Goal: Task Accomplishment & Management: Use online tool/utility

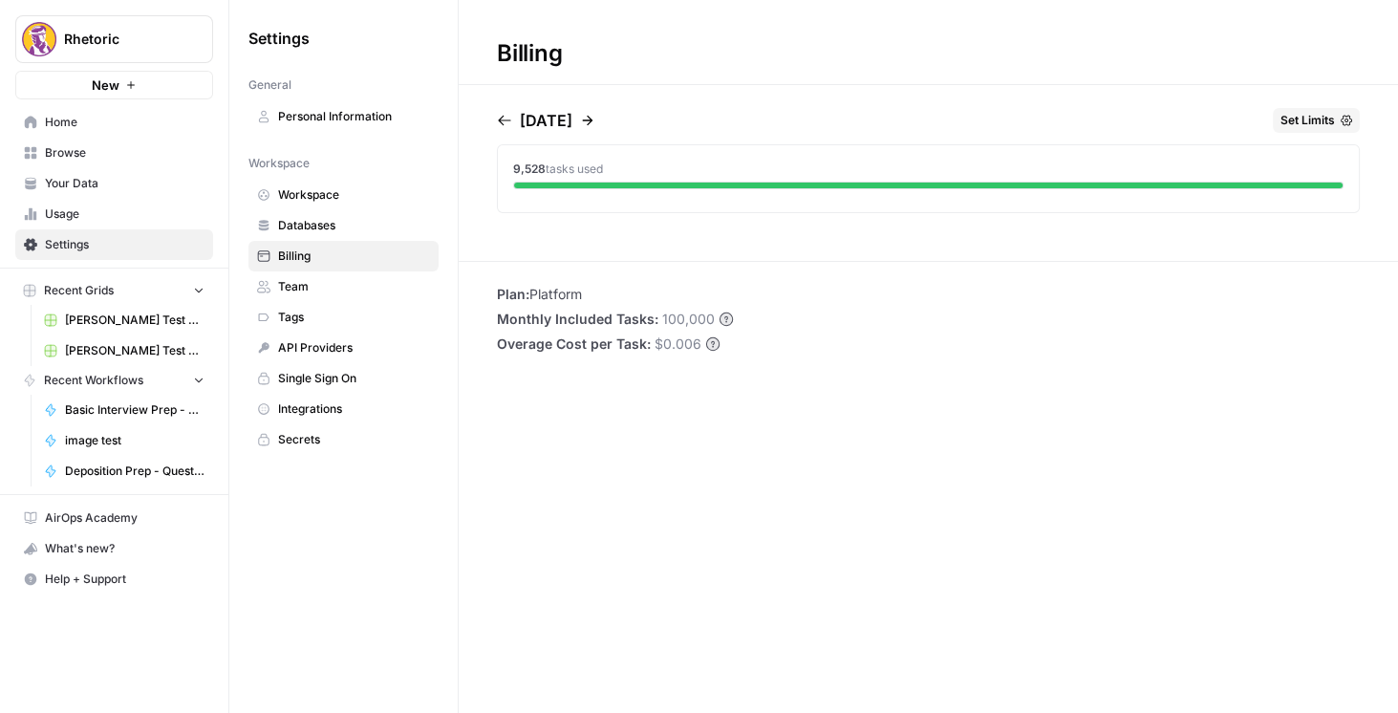
click at [87, 145] on span "Browse" at bounding box center [125, 152] width 160 height 17
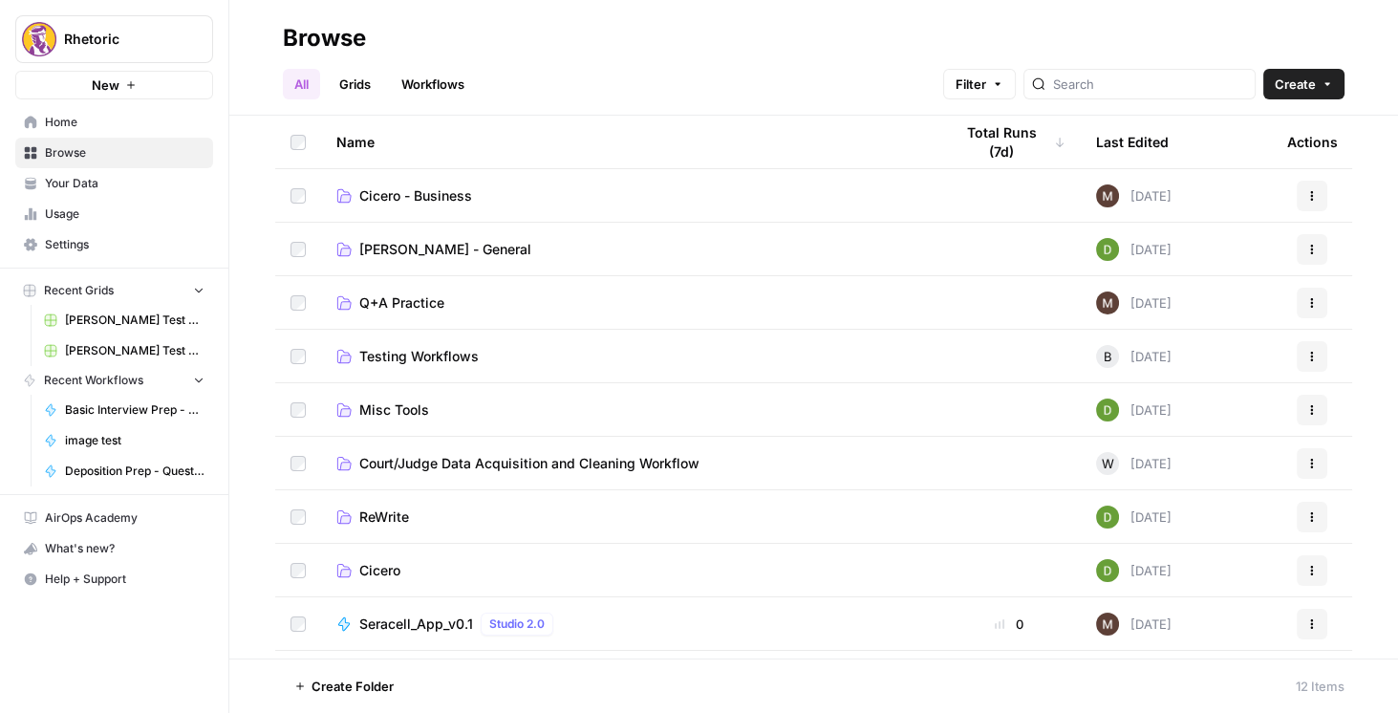
click at [89, 123] on span "Home" at bounding box center [125, 122] width 160 height 17
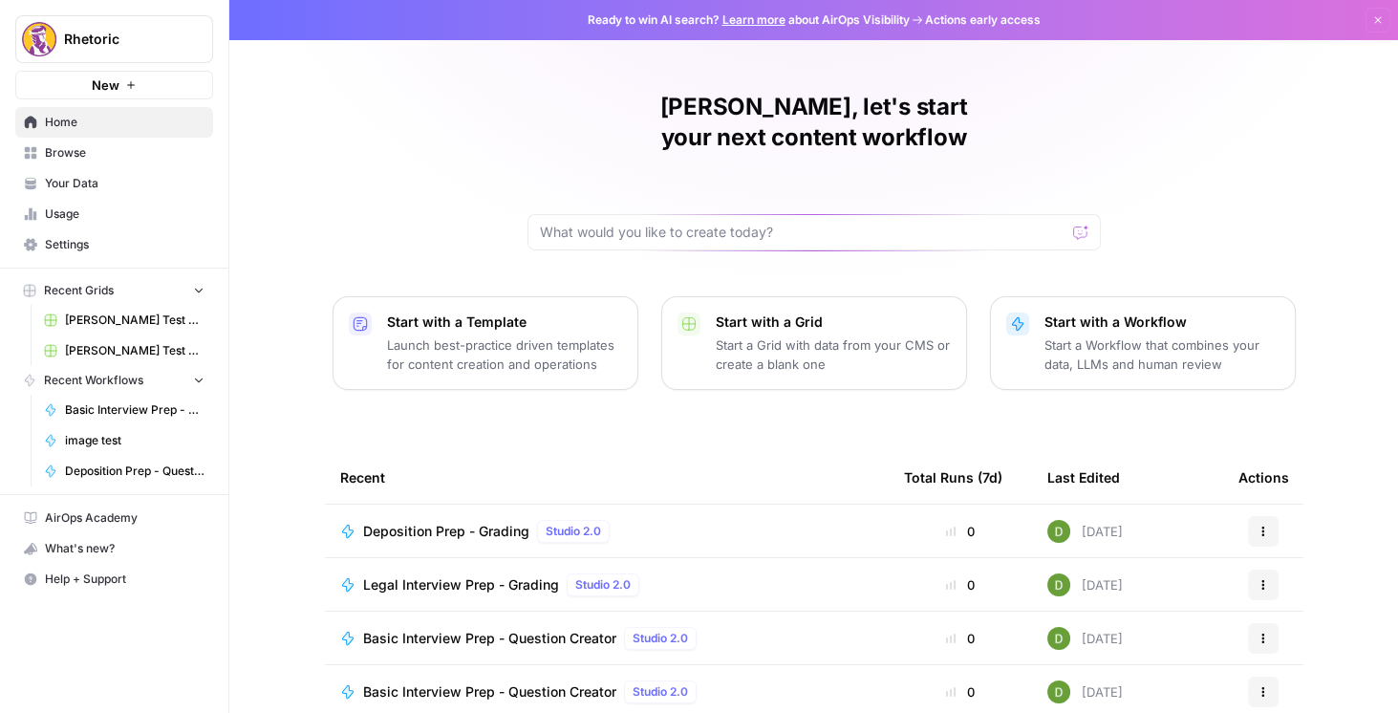
click at [87, 152] on span "Browse" at bounding box center [125, 152] width 160 height 17
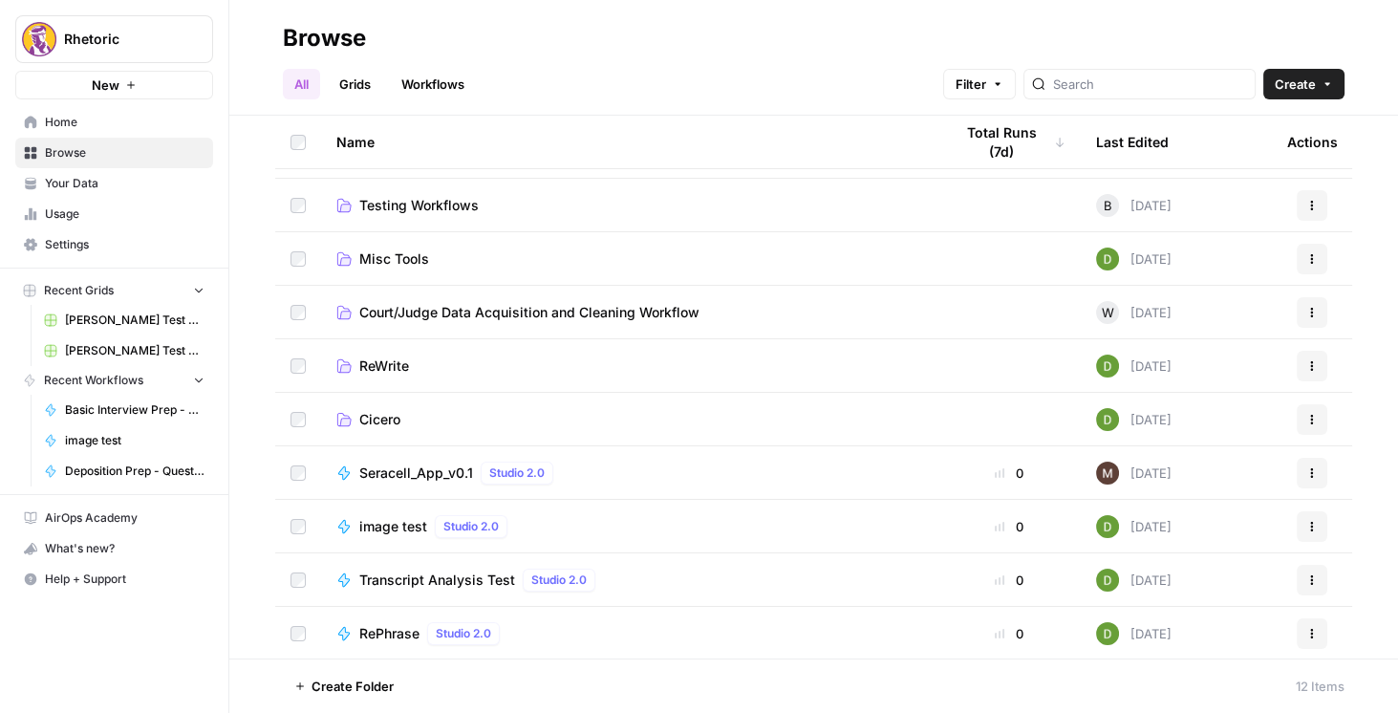
scroll to position [152, 0]
click at [1303, 87] on span "Create" at bounding box center [1295, 84] width 41 height 19
click at [1236, 180] on span "Workflow" at bounding box center [1267, 182] width 107 height 19
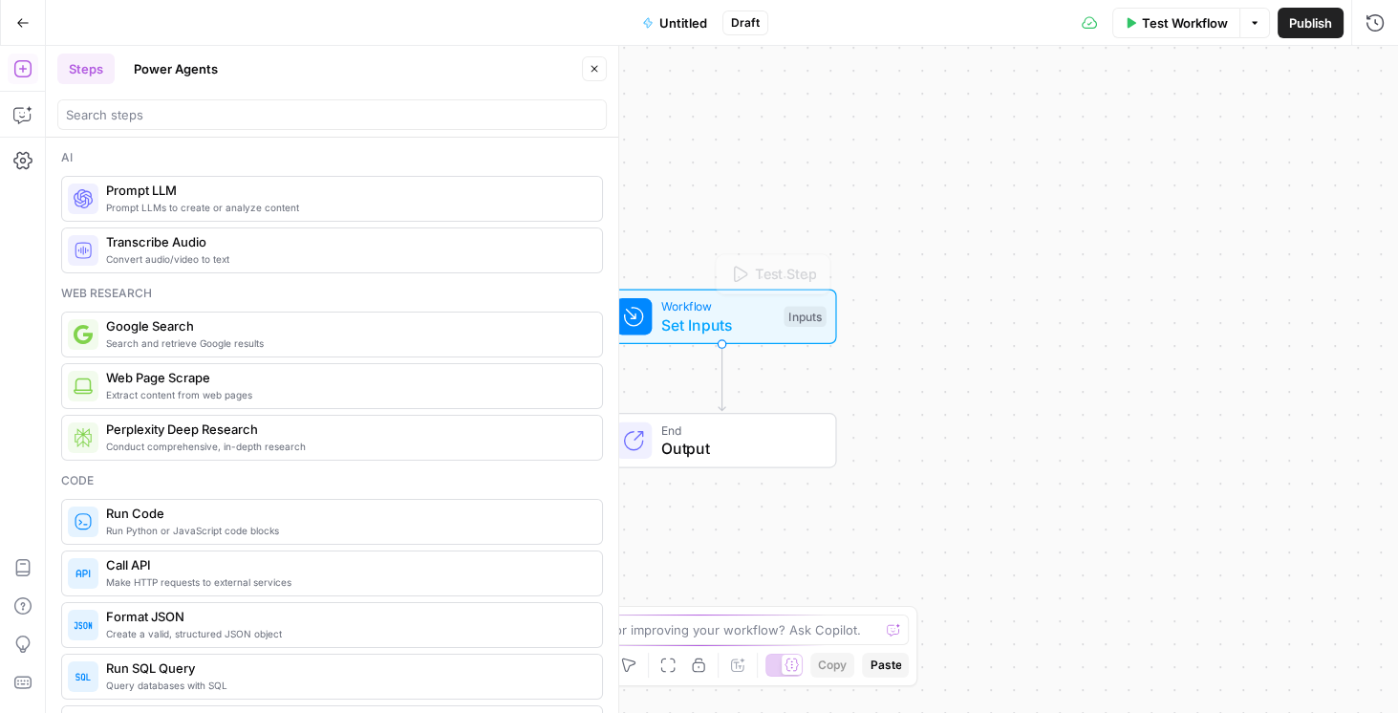
click at [813, 211] on div "Workflow Set Inputs Inputs Test Step End Output" at bounding box center [722, 379] width 1352 height 667
click at [176, 254] on span "Convert audio/video to text" at bounding box center [346, 258] width 481 height 15
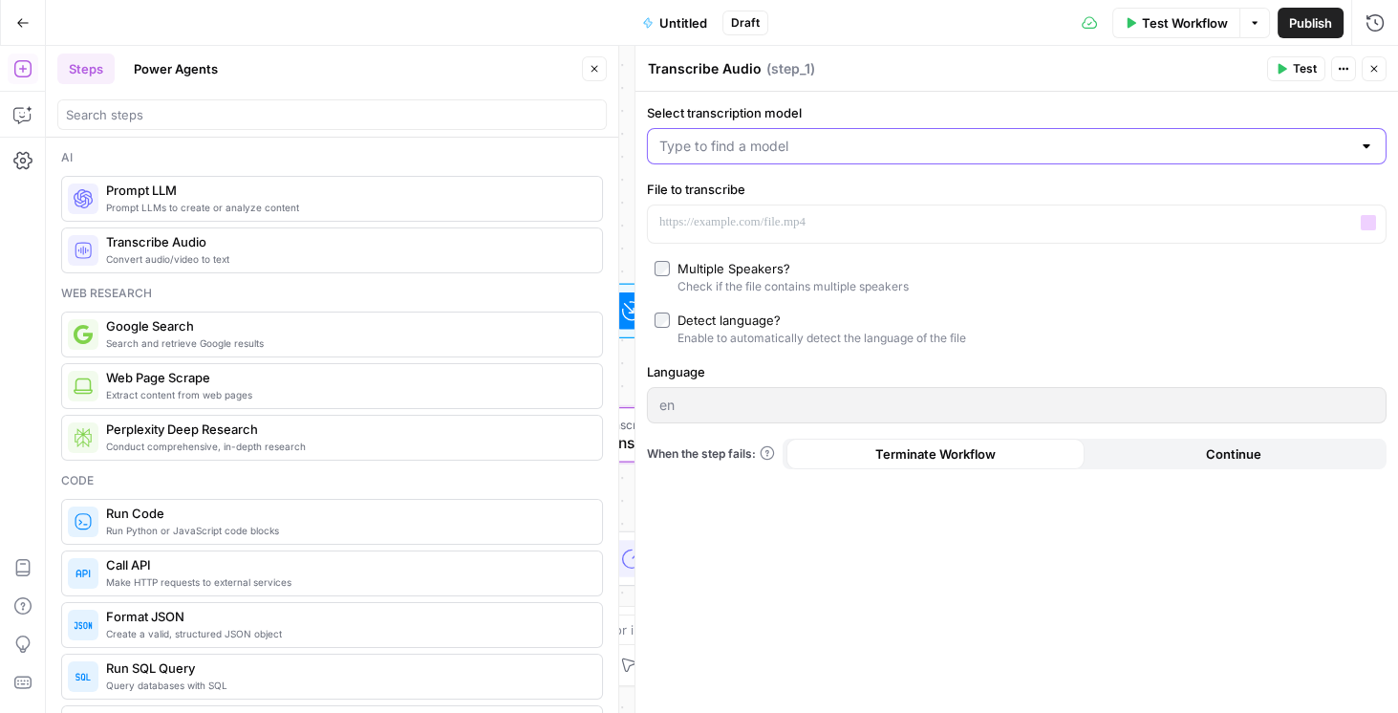
click at [804, 155] on input "Select transcription model" at bounding box center [1005, 146] width 692 height 19
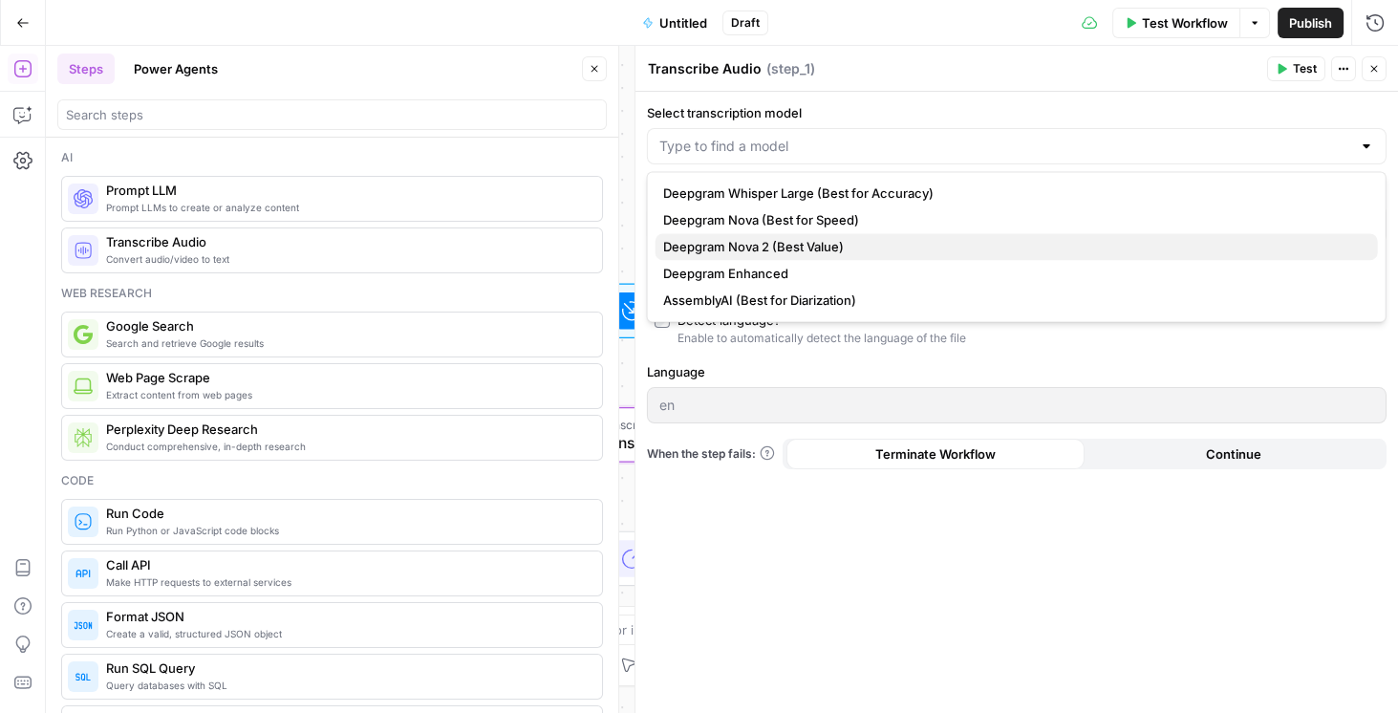
click at [757, 248] on span "Deepgram Nova 2 (Best Value)" at bounding box center [1012, 246] width 699 height 19
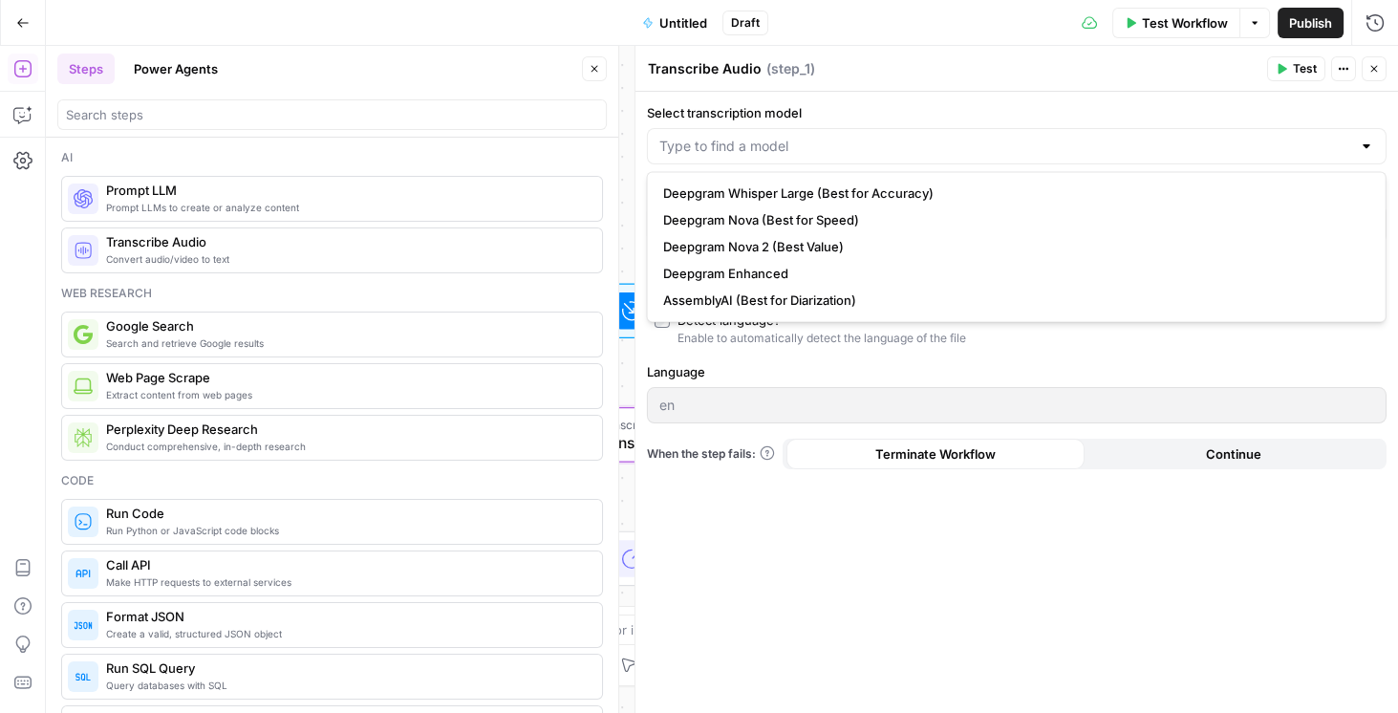
type input "Deepgram Nova 2 (Best Value)"
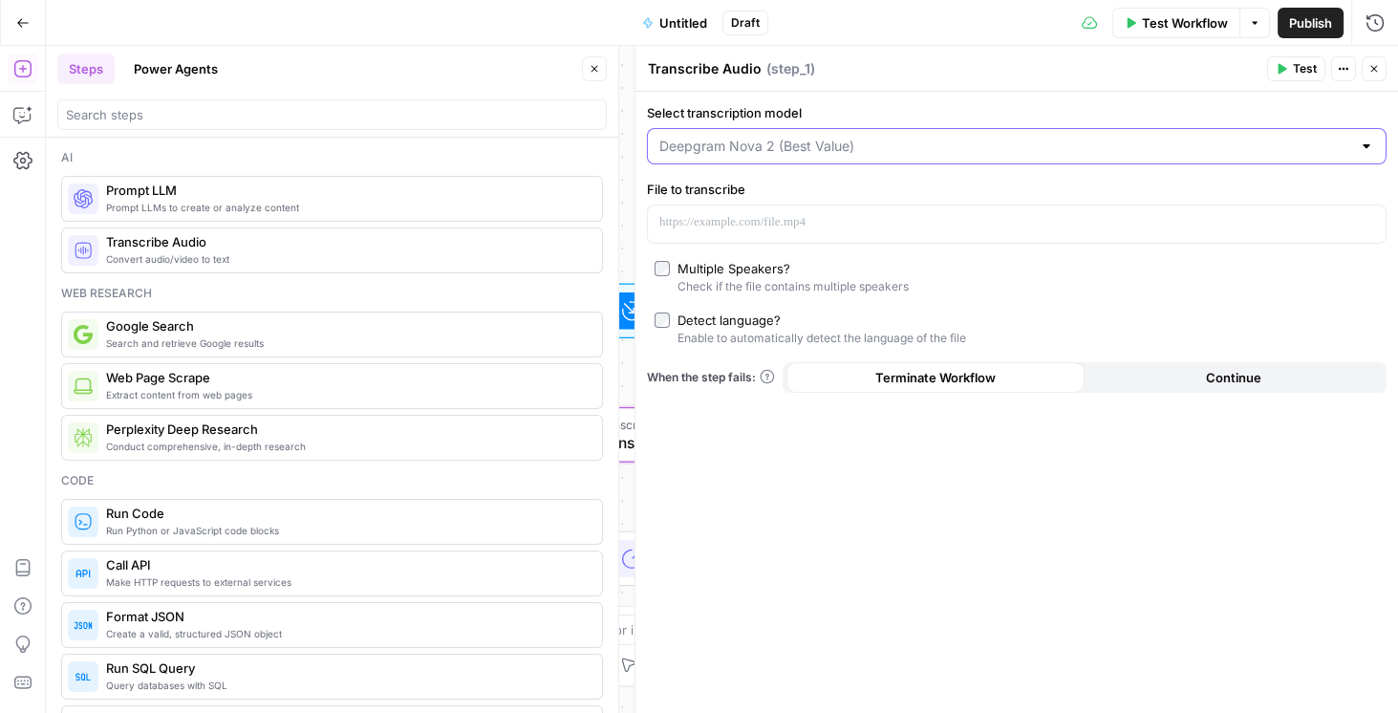
click at [812, 148] on input "Select transcription model" at bounding box center [1005, 146] width 692 height 19
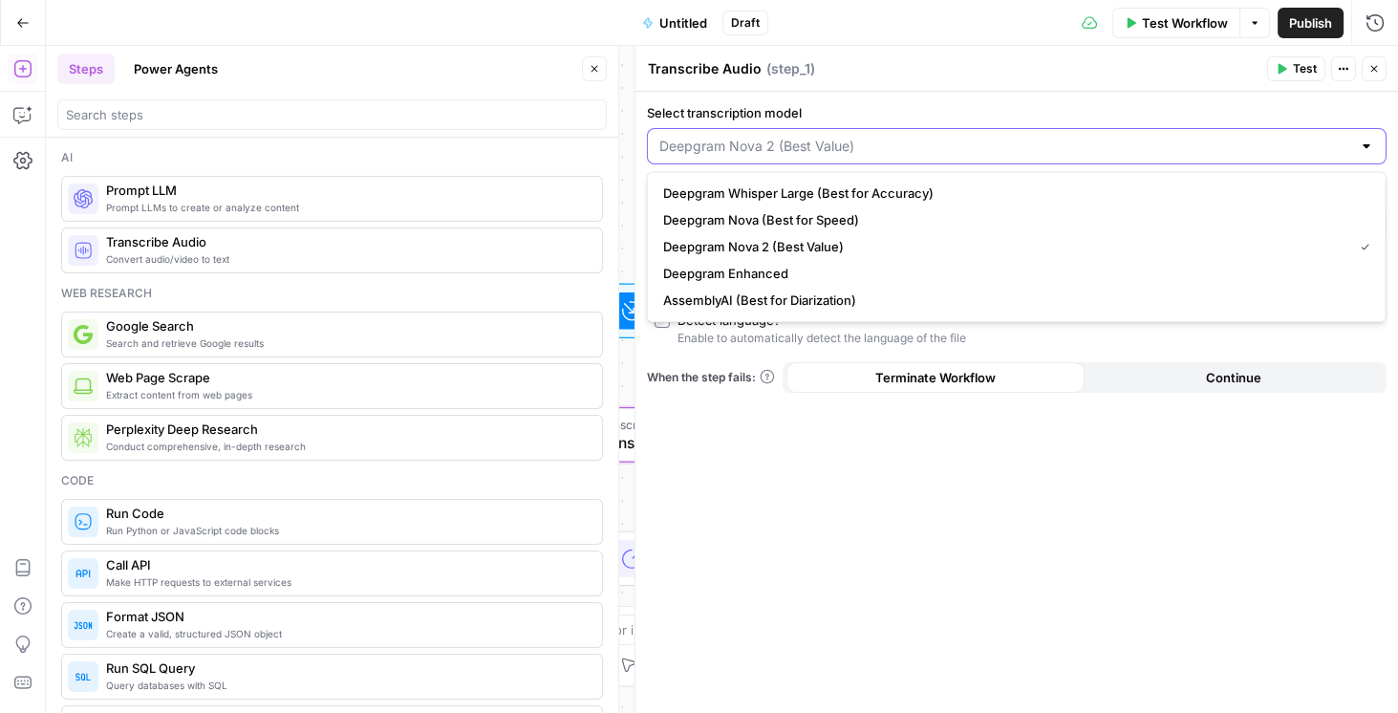
click at [812, 148] on input "Select transcription model" at bounding box center [1005, 146] width 692 height 19
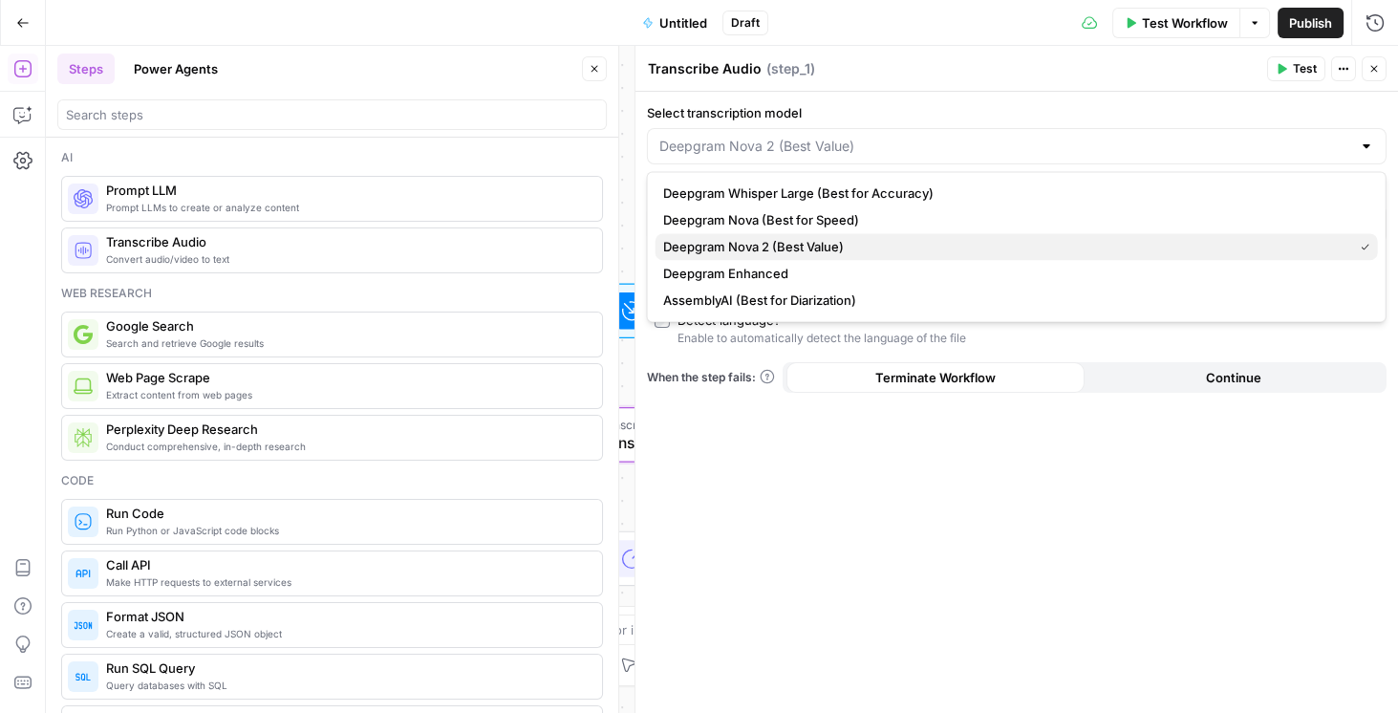
click at [806, 244] on span "Deepgram Nova 2 (Best Value)" at bounding box center [1004, 246] width 682 height 19
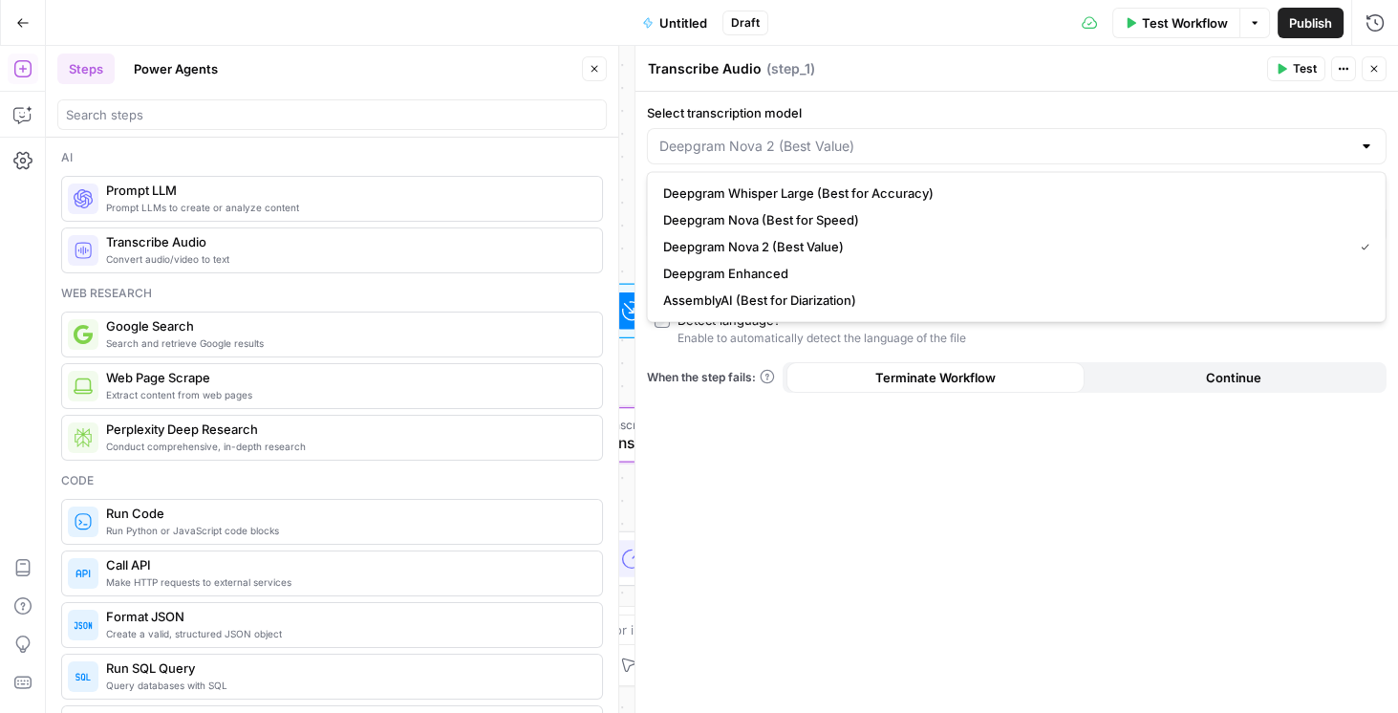
type input "Deepgram Nova 2 (Best Value)"
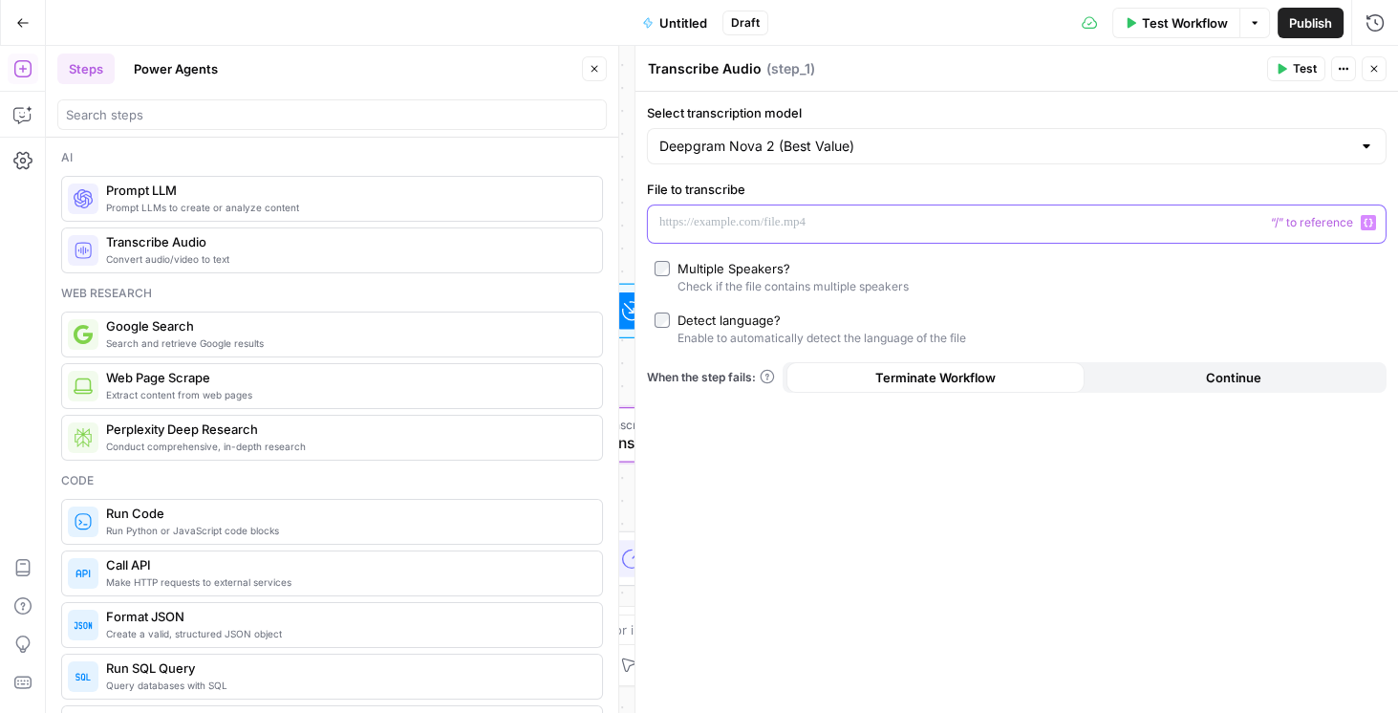
click at [755, 226] on p at bounding box center [1001, 222] width 684 height 19
click at [1369, 226] on icon "button" at bounding box center [1369, 223] width 10 height 10
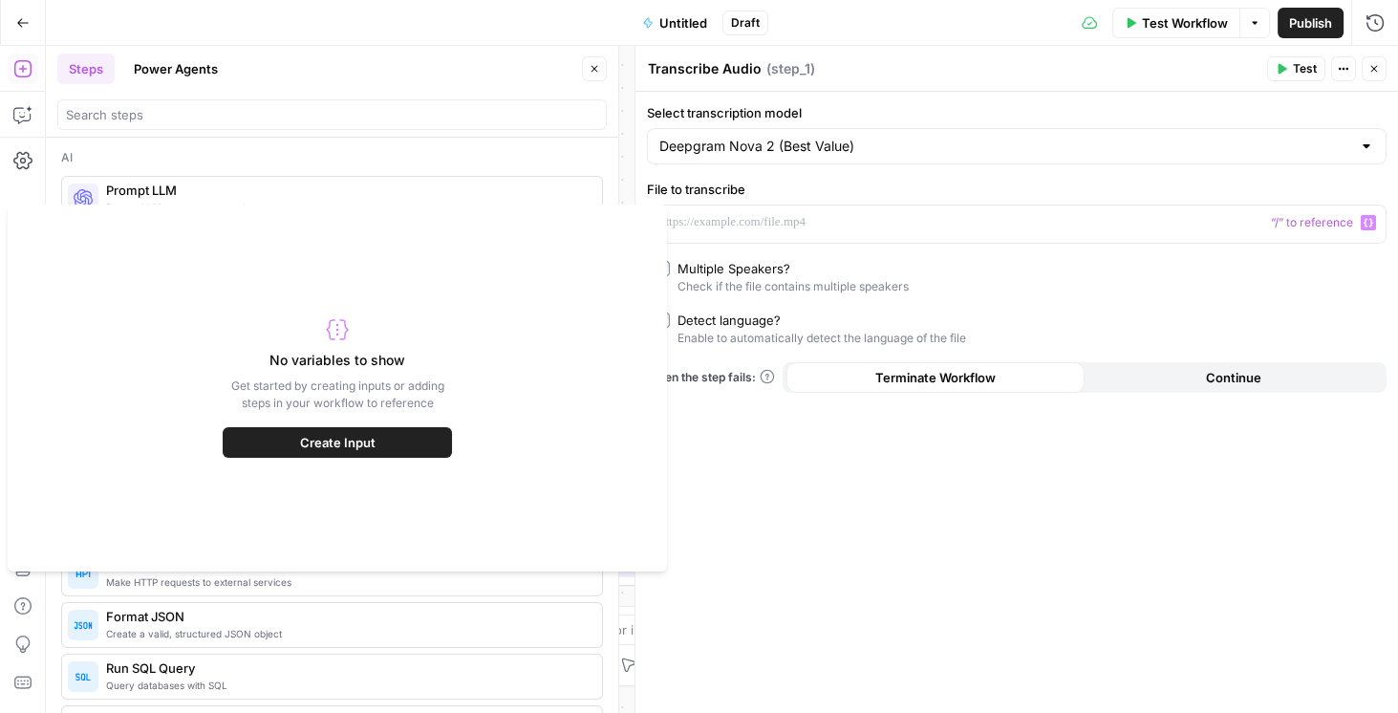
click at [324, 440] on span "Create Input" at bounding box center [337, 442] width 75 height 19
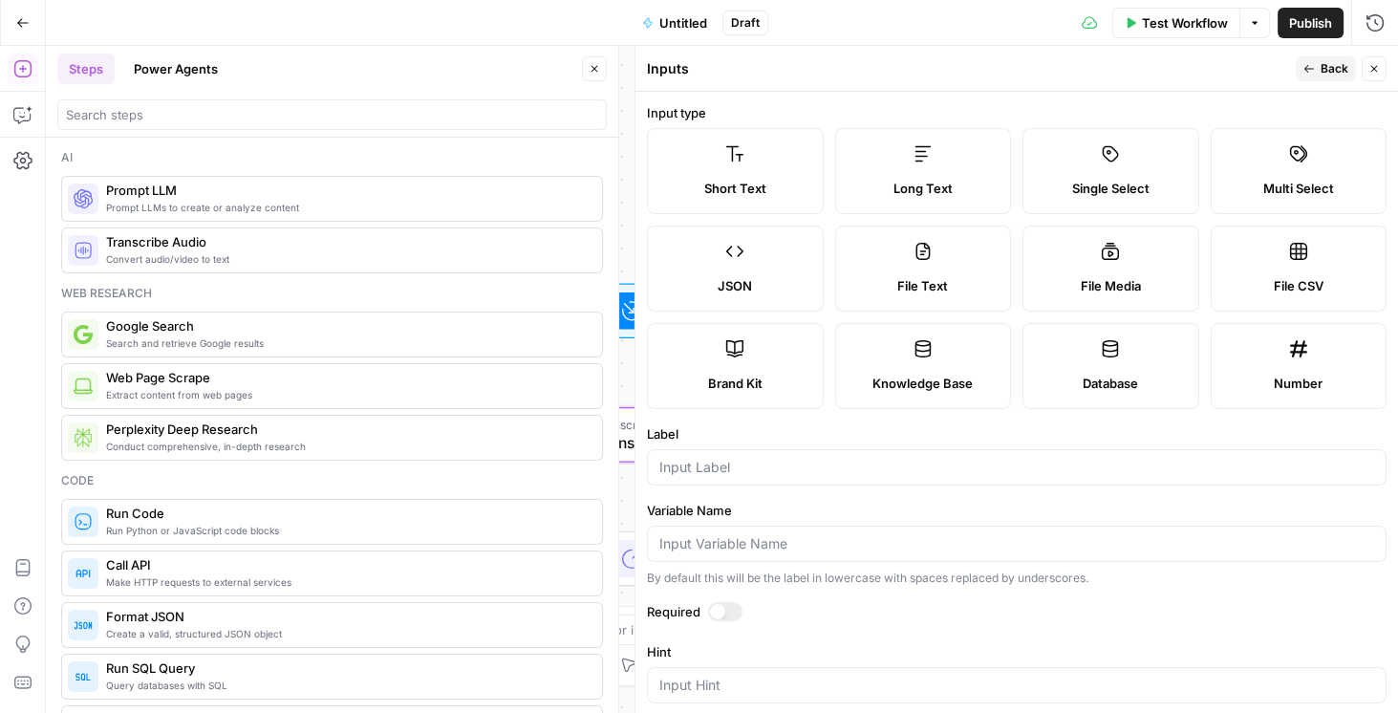
click at [1060, 271] on label "File Media" at bounding box center [1110, 269] width 177 height 86
type textarea "Supports .mp4, .mp3, .wav, .jpg, .png, .webp, .wma, .m4a file types"
click at [741, 466] on input "Label" at bounding box center [1016, 467] width 715 height 19
drag, startPoint x: 694, startPoint y: 471, endPoint x: 571, endPoint y: 466, distance: 122.4
click at [571, 466] on body "Rhetoric New Home Browse Your Data Usage Settings Recent Grids [PERSON_NAME] Te…" at bounding box center [699, 356] width 1398 height 713
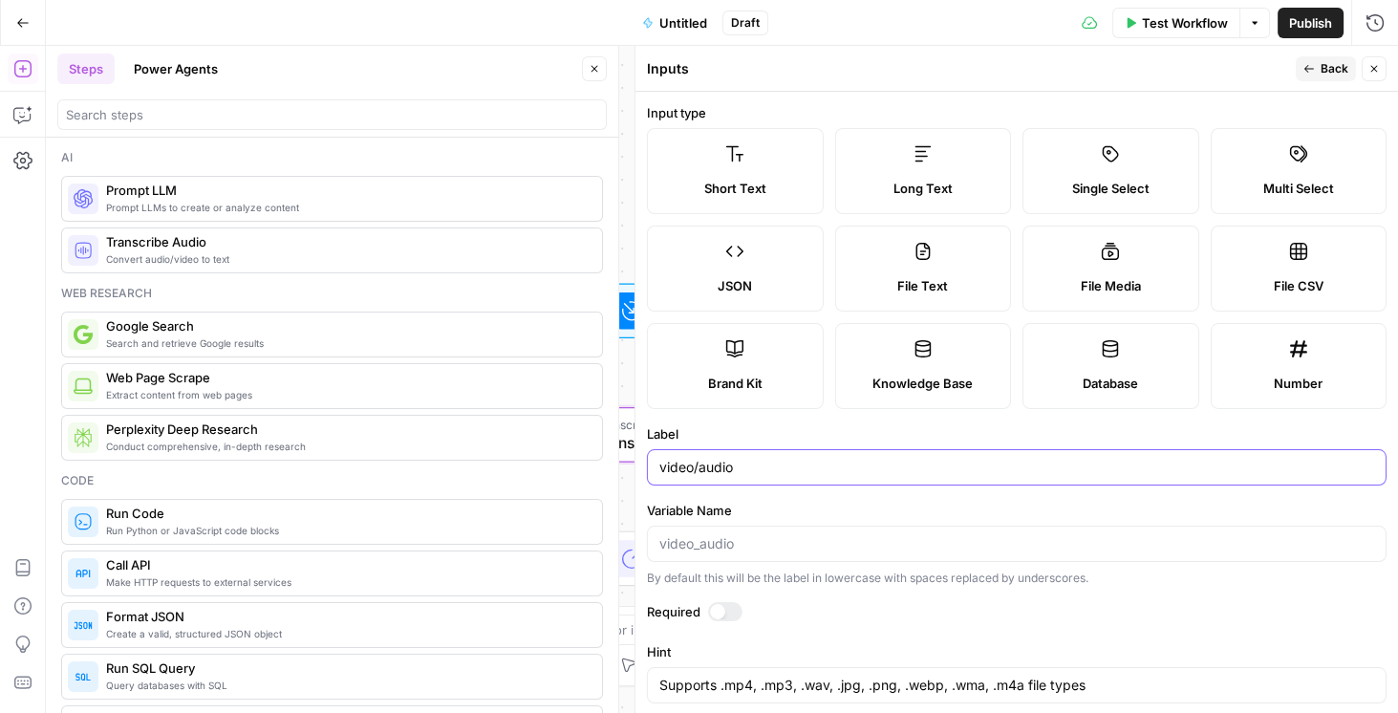
click at [699, 467] on input "video/audio" at bounding box center [1016, 467] width 715 height 19
click at [701, 468] on input "video/audio" at bounding box center [1016, 467] width 715 height 19
drag, startPoint x: 699, startPoint y: 468, endPoint x: 661, endPoint y: 467, distance: 37.3
click at [661, 467] on input "video/audio" at bounding box center [1016, 467] width 715 height 19
type input "audio"
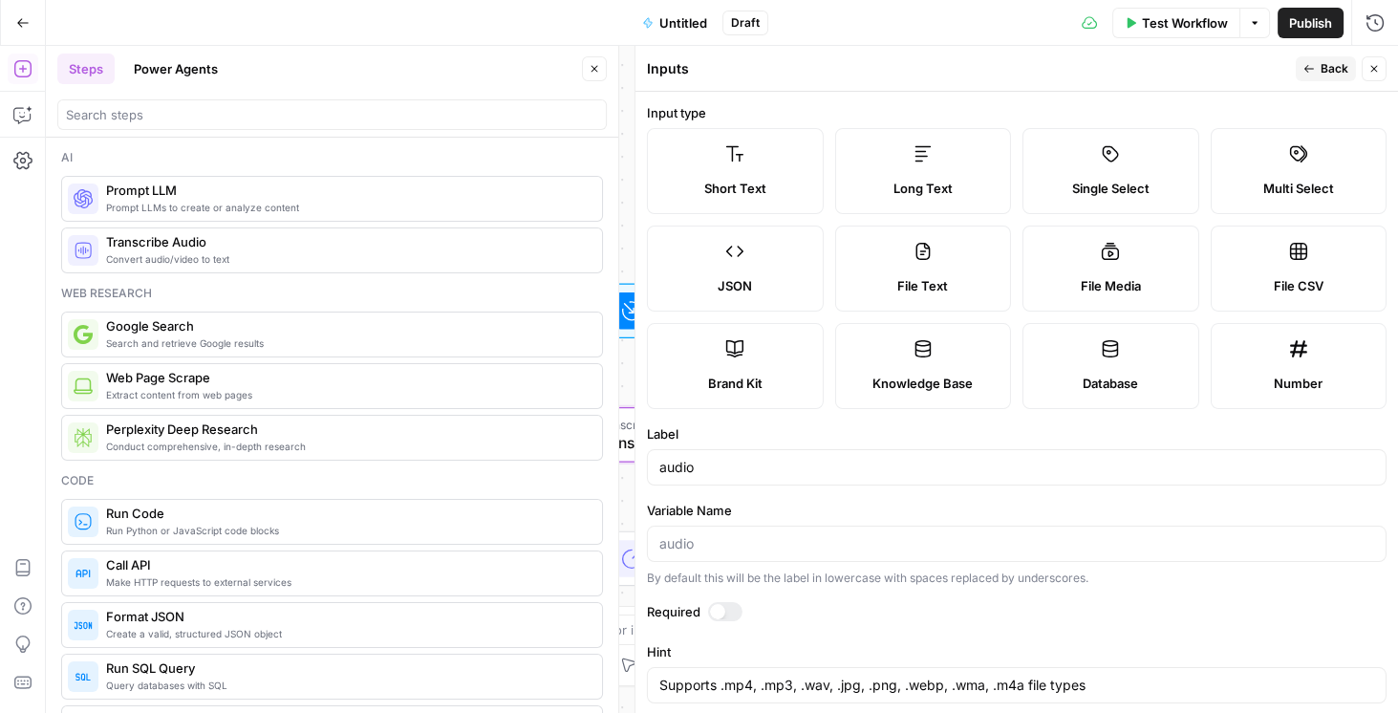
click at [1338, 64] on span "Back" at bounding box center [1335, 68] width 28 height 17
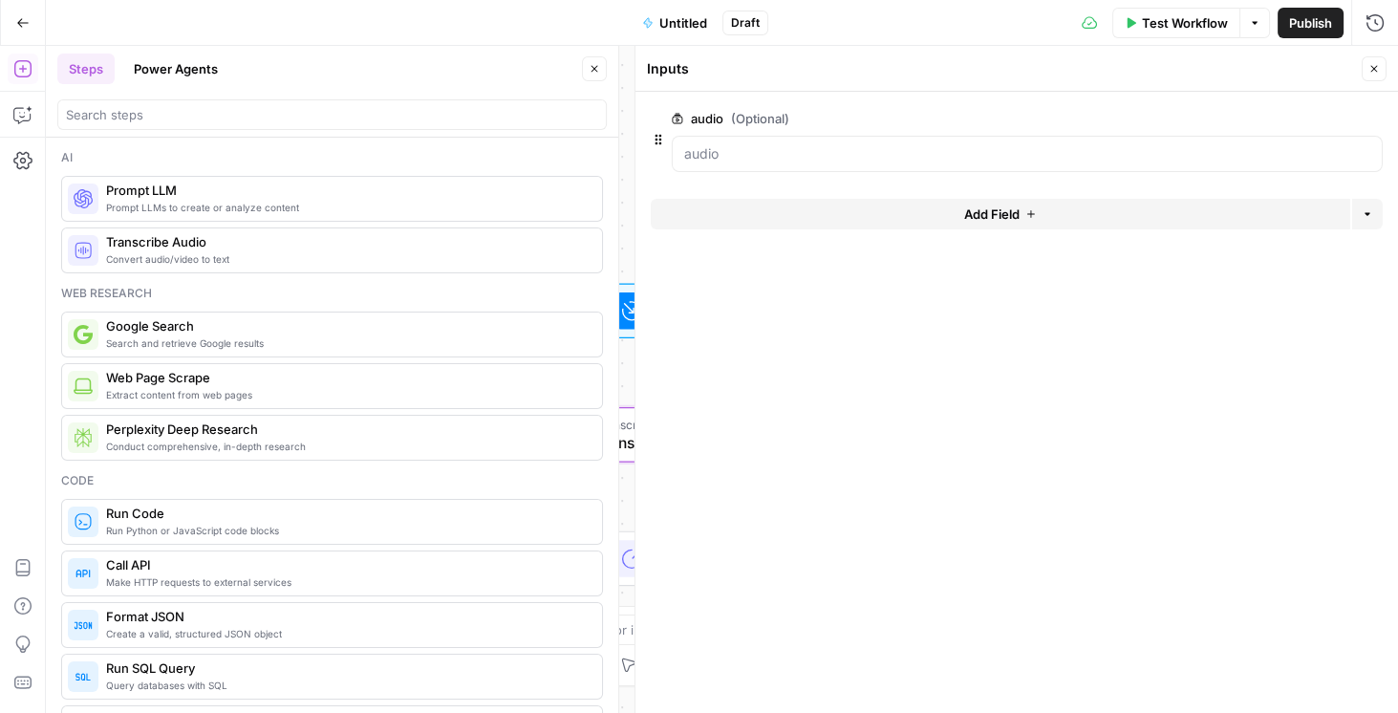
click at [663, 14] on span "Untitled" at bounding box center [683, 22] width 48 height 19
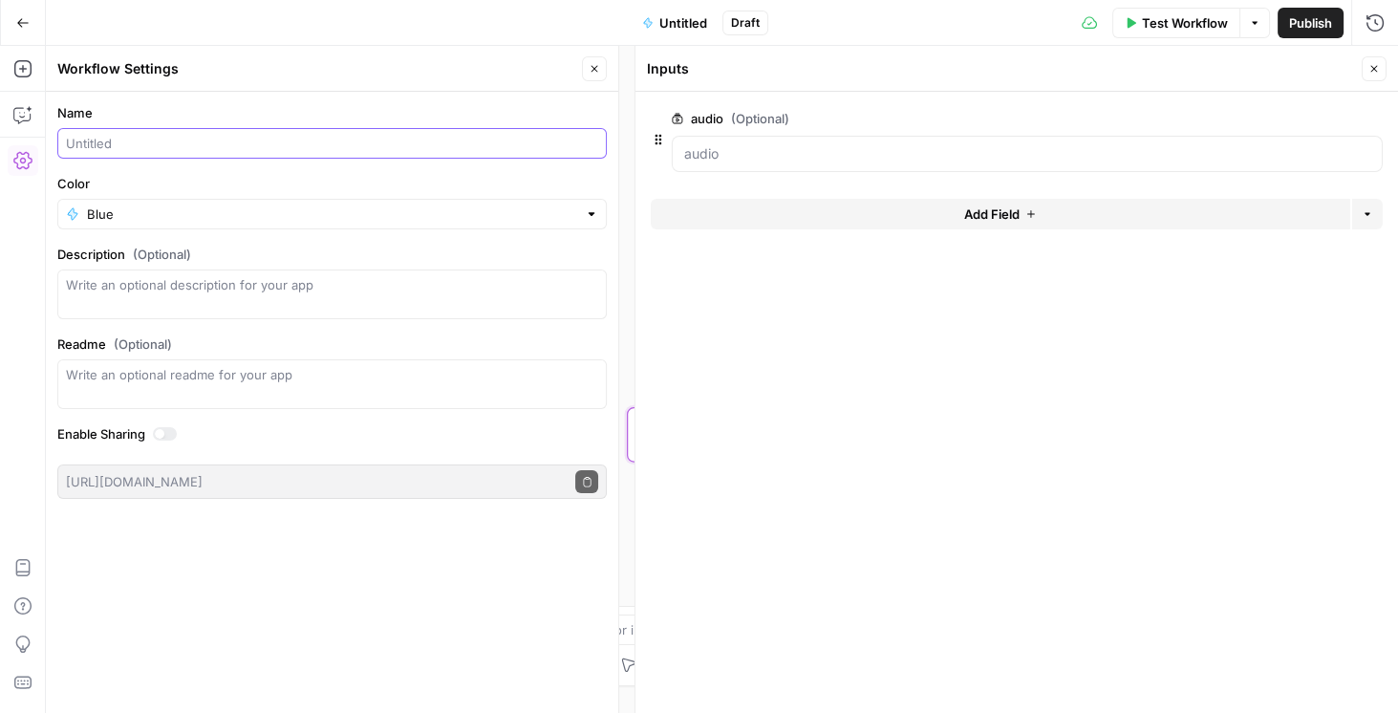
click at [117, 139] on input "Name" at bounding box center [332, 143] width 532 height 19
type input "Audio Transcribe Test"
click at [1382, 65] on button "Close" at bounding box center [1374, 68] width 25 height 25
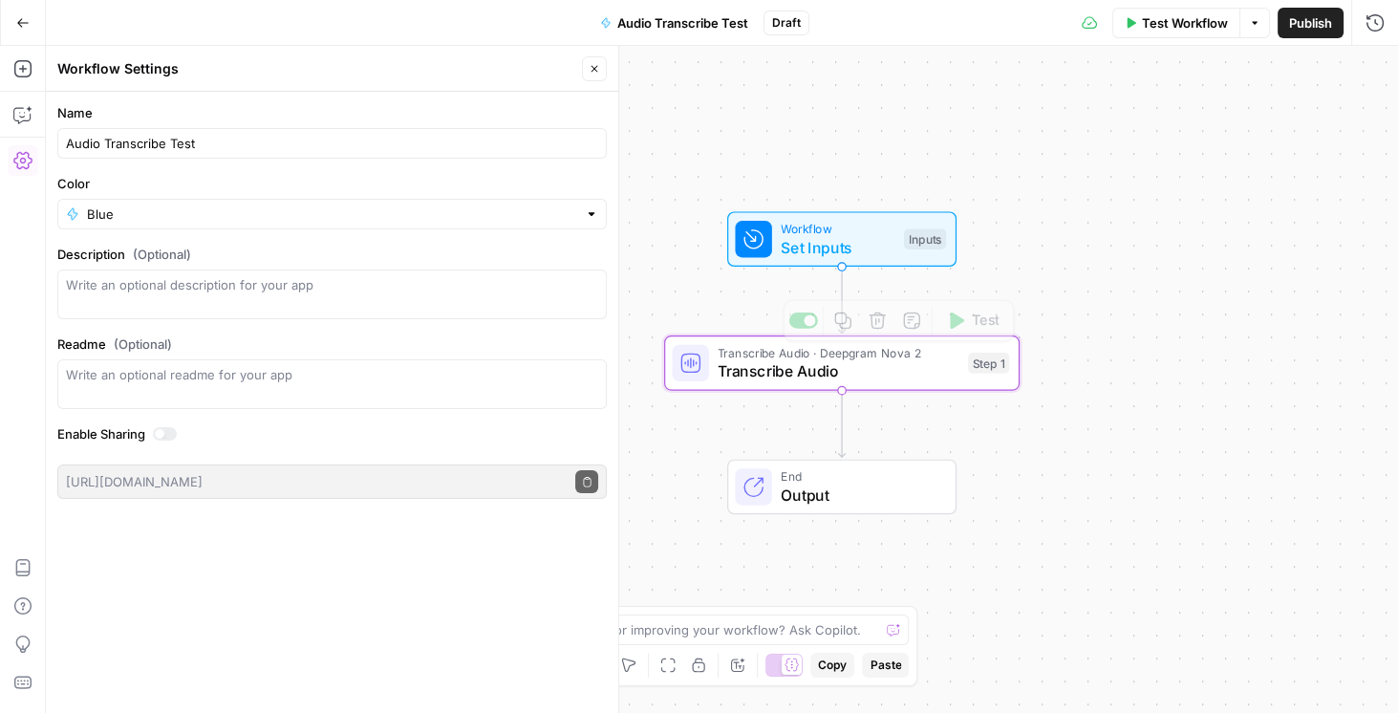
drag, startPoint x: 1044, startPoint y: 340, endPoint x: 1050, endPoint y: 250, distance: 90.0
click at [1079, 254] on div "Workflow Set Inputs Inputs Transcribe Audio · Deepgram Nova 2 Transcribe Audio …" at bounding box center [722, 379] width 1352 height 667
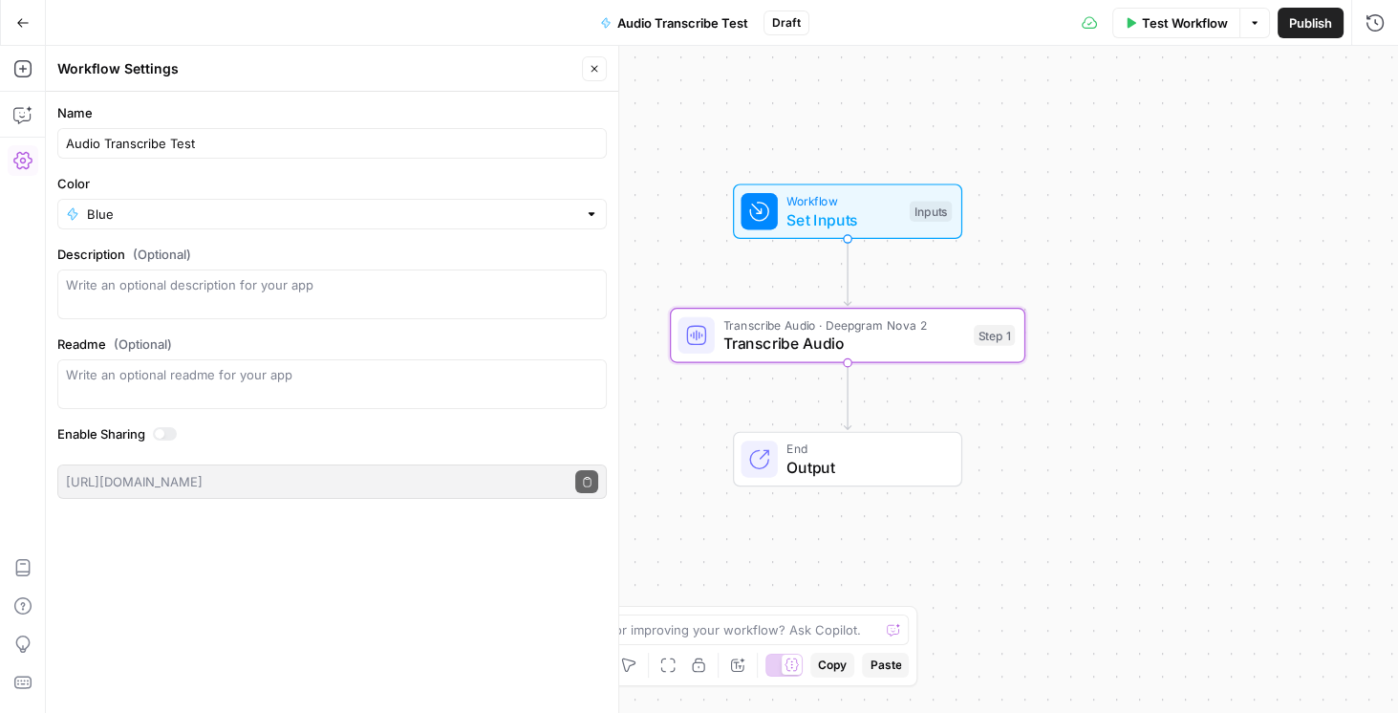
click at [813, 345] on span "Transcribe Audio" at bounding box center [843, 343] width 241 height 23
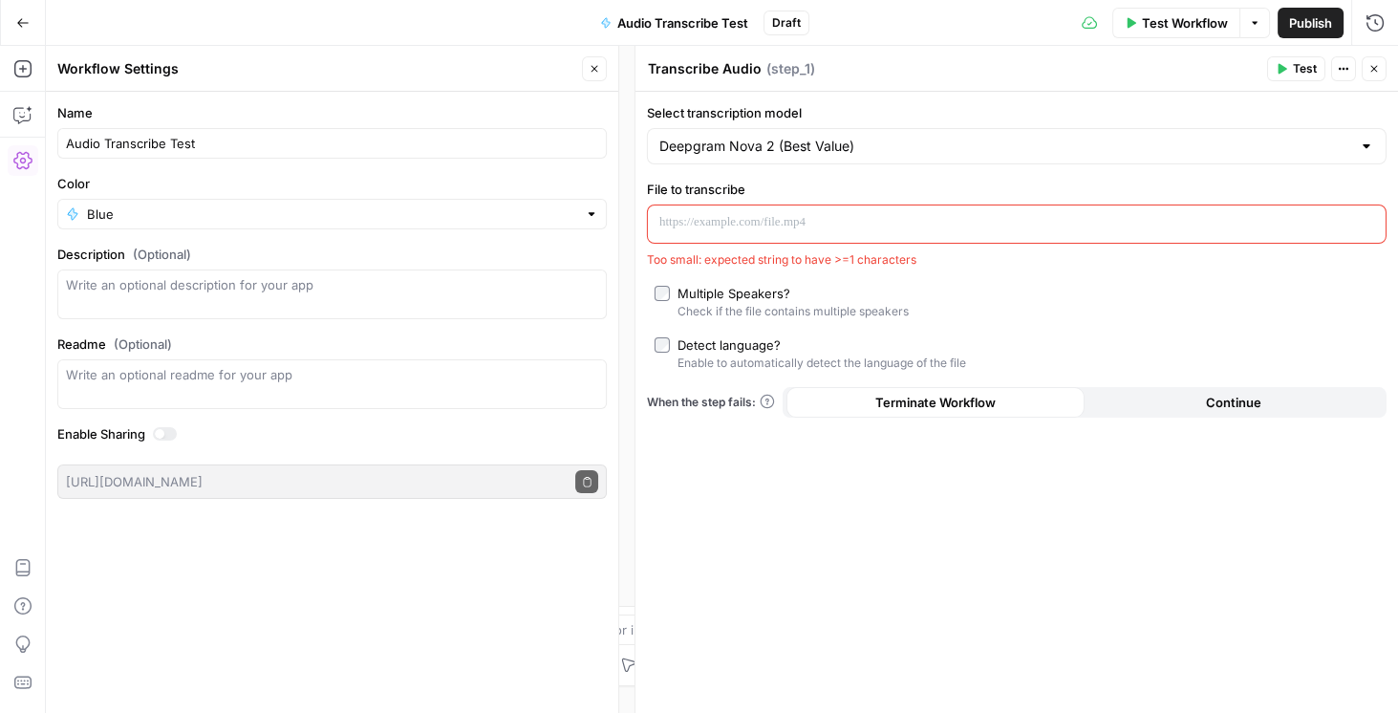
click at [790, 228] on p at bounding box center [1001, 222] width 684 height 19
click at [1362, 224] on button "Variables Menu" at bounding box center [1368, 222] width 15 height 15
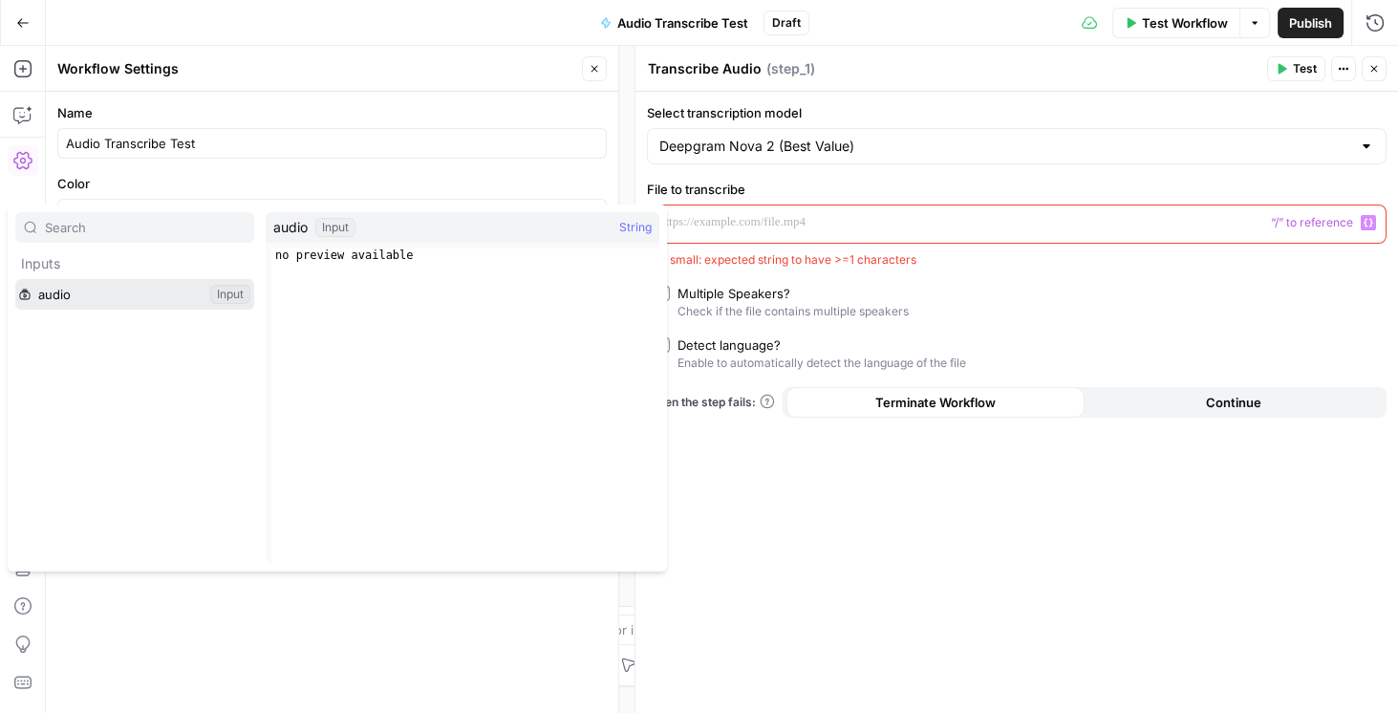
click at [56, 290] on button "Select variable audio" at bounding box center [134, 294] width 239 height 31
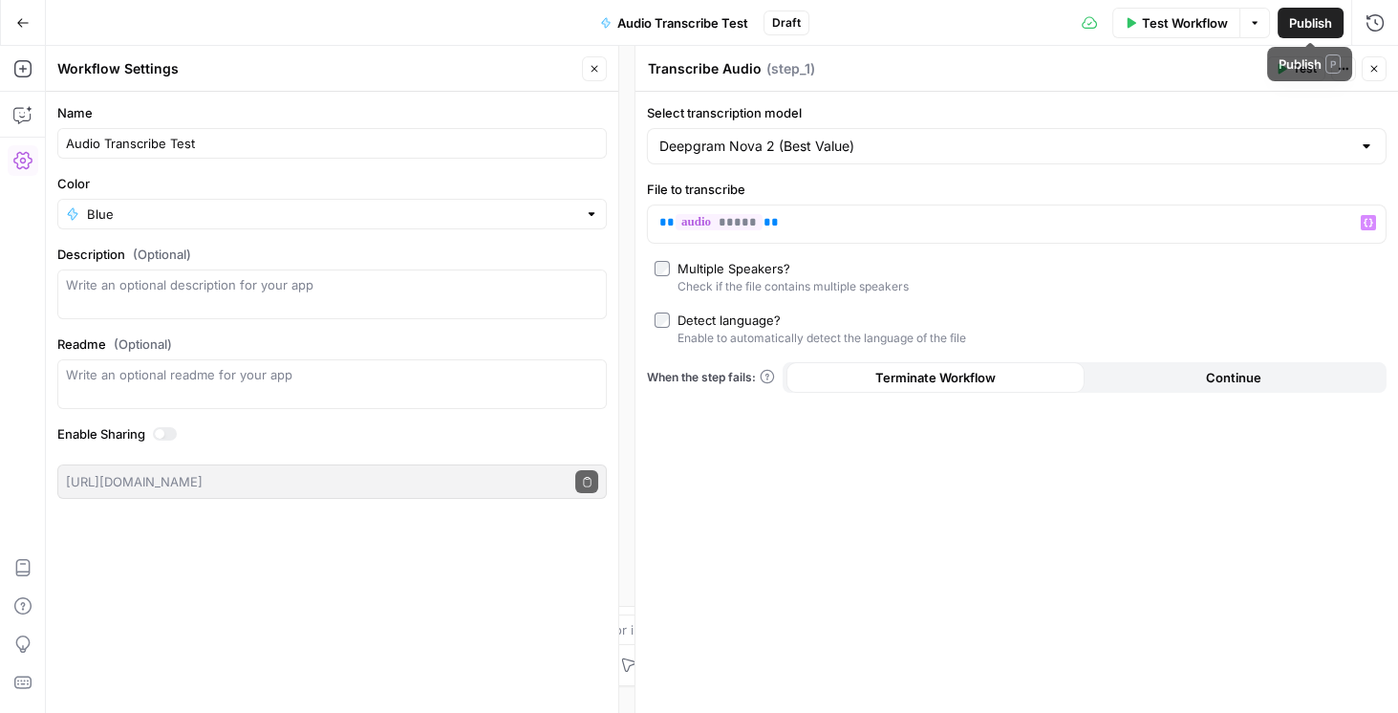
click at [1301, 26] on span "Publish" at bounding box center [1310, 22] width 43 height 19
click at [1290, 26] on span "Publish" at bounding box center [1279, 22] width 43 height 19
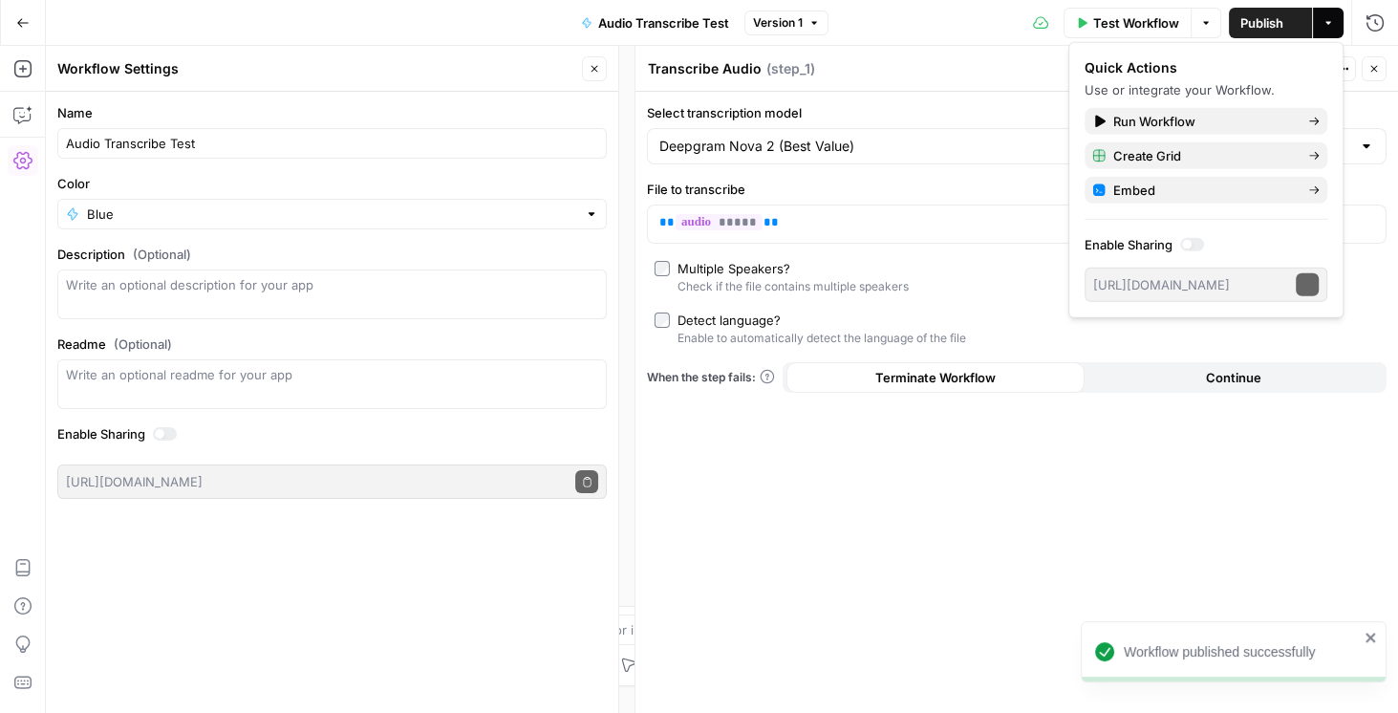
click at [1321, 26] on button "Actions" at bounding box center [1328, 23] width 31 height 31
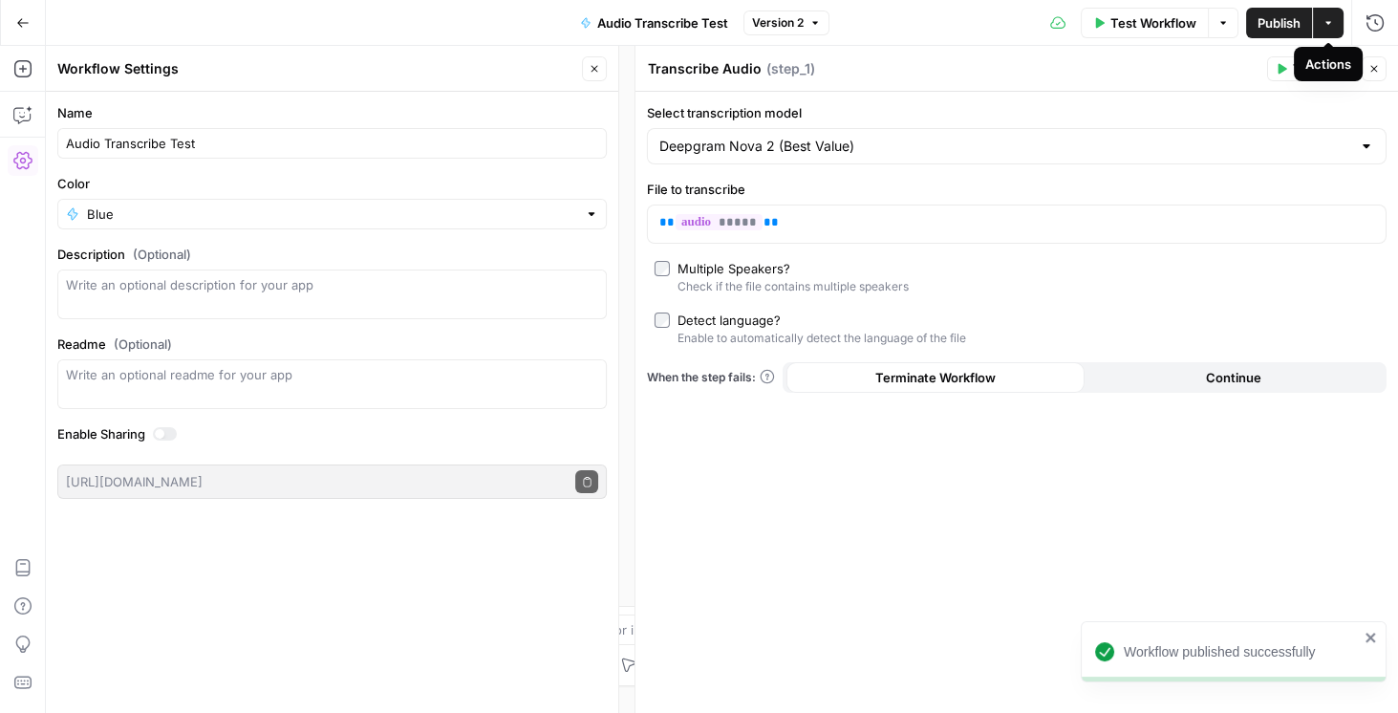
click at [1329, 20] on icon "button" at bounding box center [1327, 22] width 11 height 11
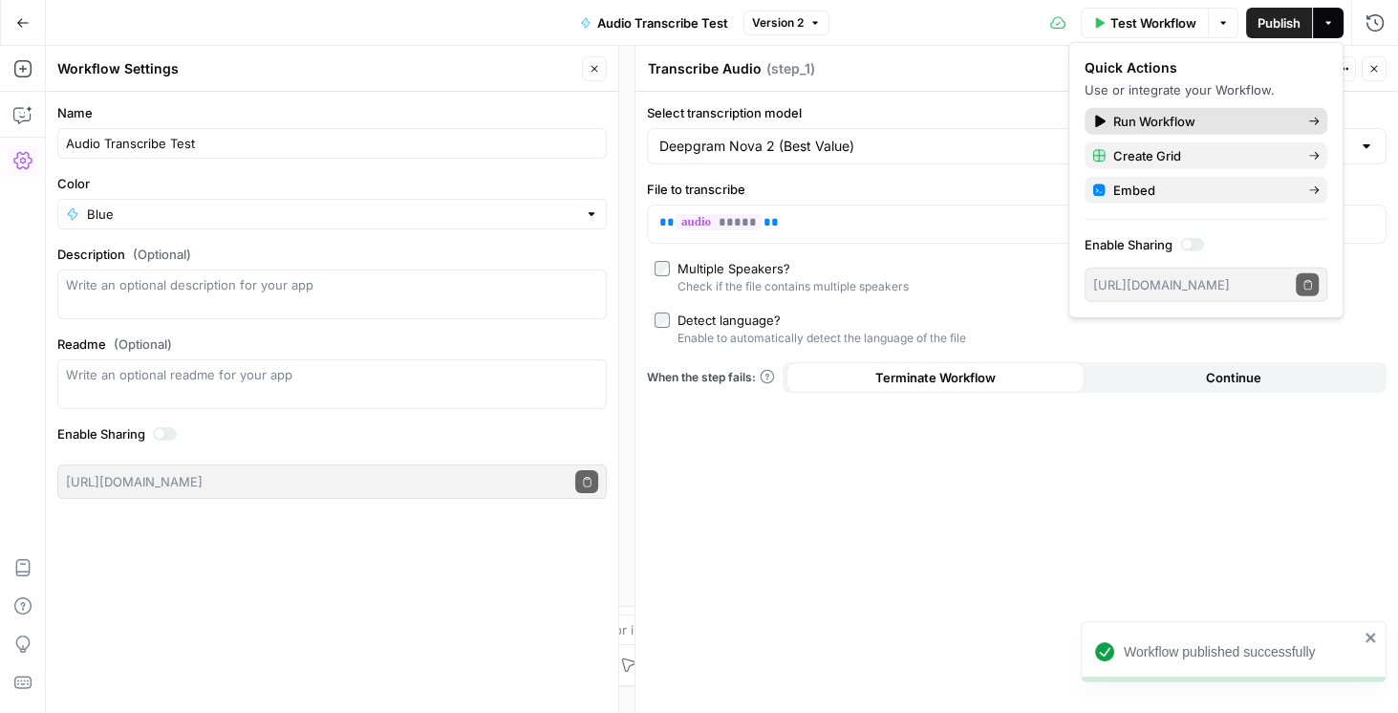
click at [1160, 118] on span "Run Workflow" at bounding box center [1203, 121] width 180 height 19
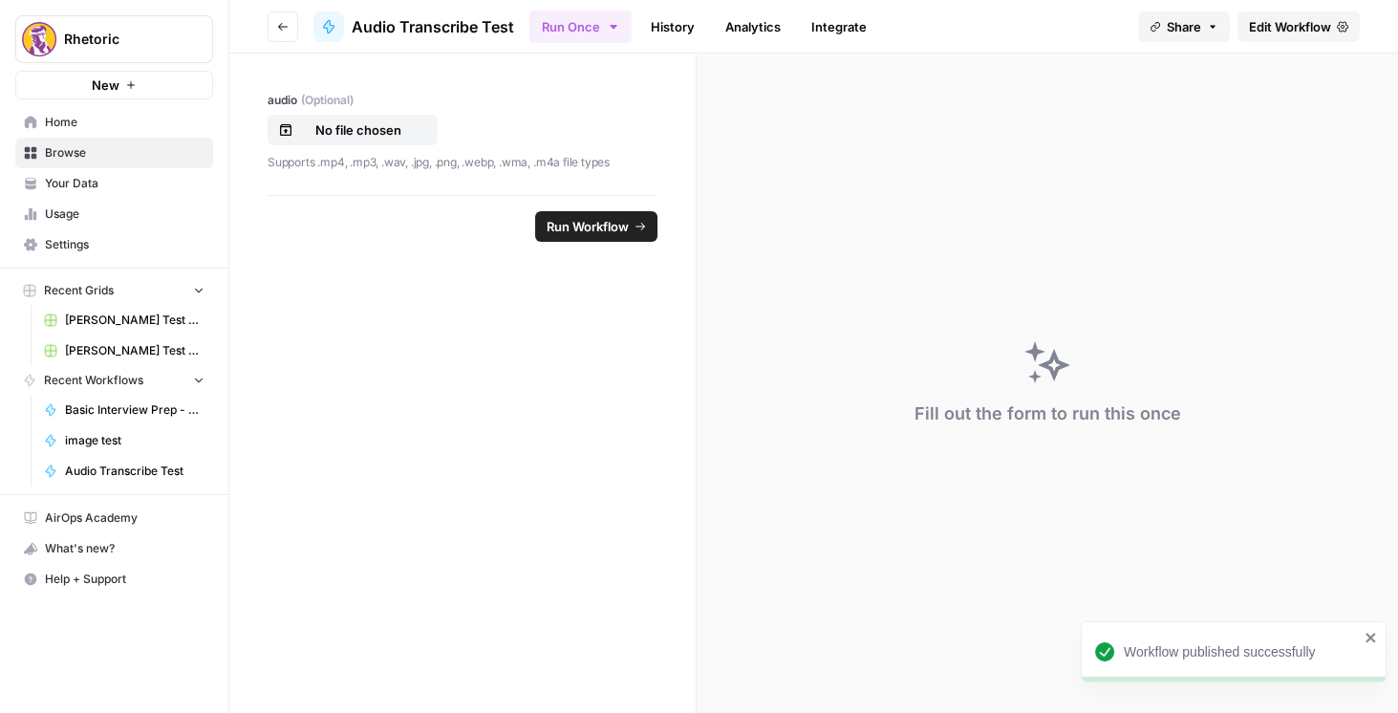
click at [845, 32] on link "Integrate" at bounding box center [839, 26] width 78 height 31
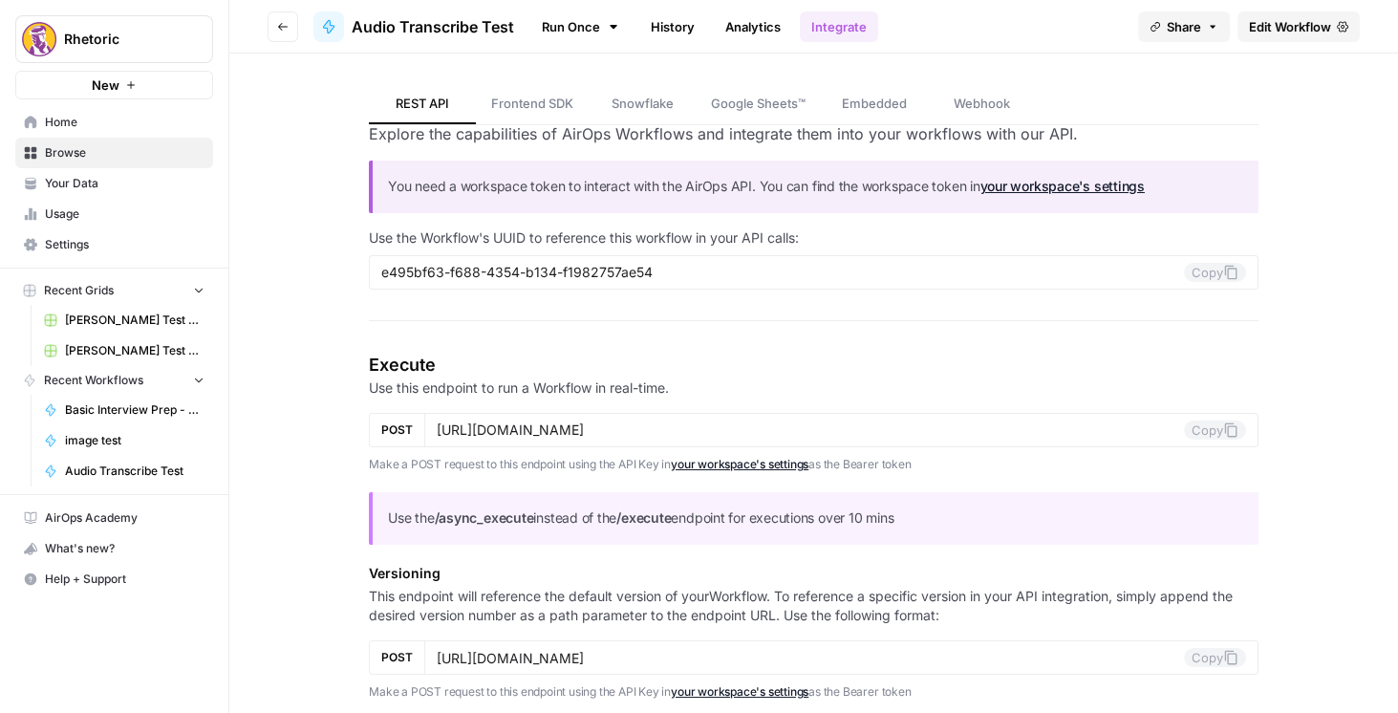
scroll to position [54, 0]
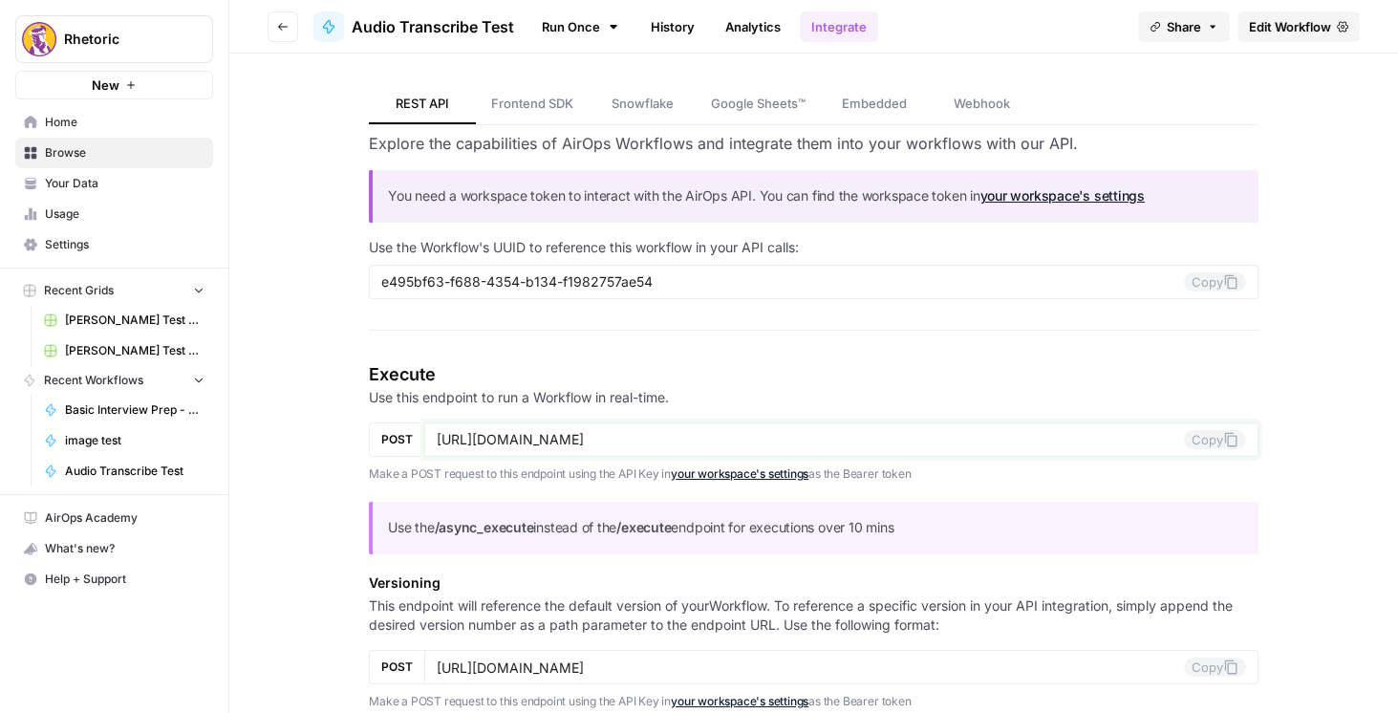
click at [1210, 439] on button "Copy" at bounding box center [1215, 439] width 62 height 19
click at [1304, 28] on span "Edit Workflow" at bounding box center [1290, 26] width 82 height 19
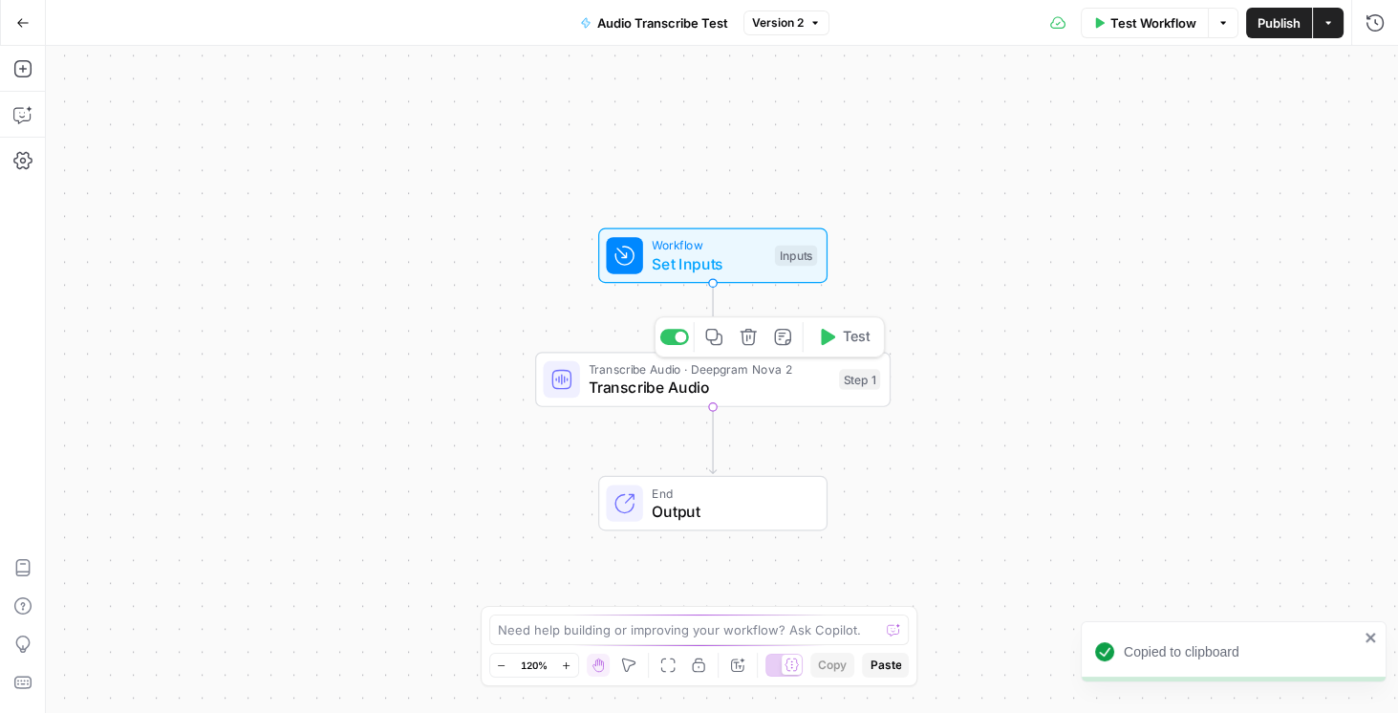
click at [693, 255] on span "Set Inputs" at bounding box center [709, 263] width 114 height 23
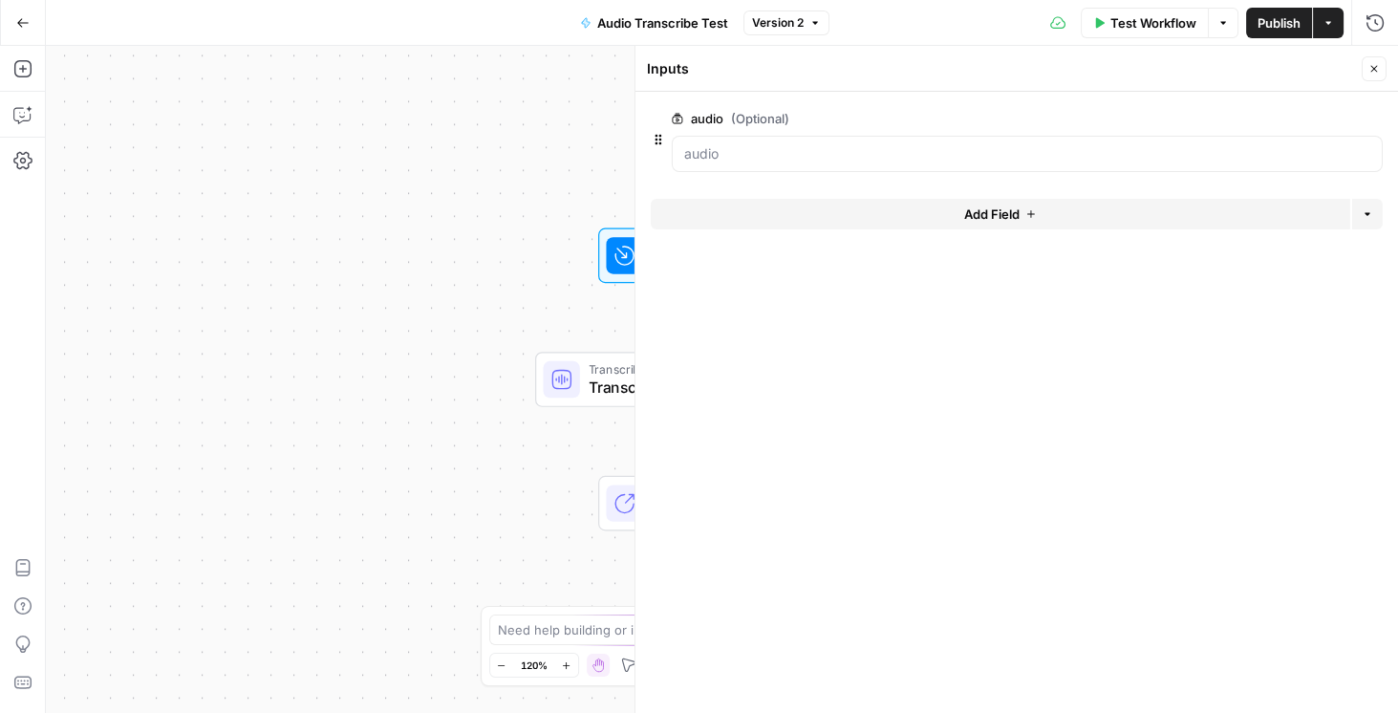
click at [1309, 124] on span "edit field" at bounding box center [1311, 118] width 42 height 15
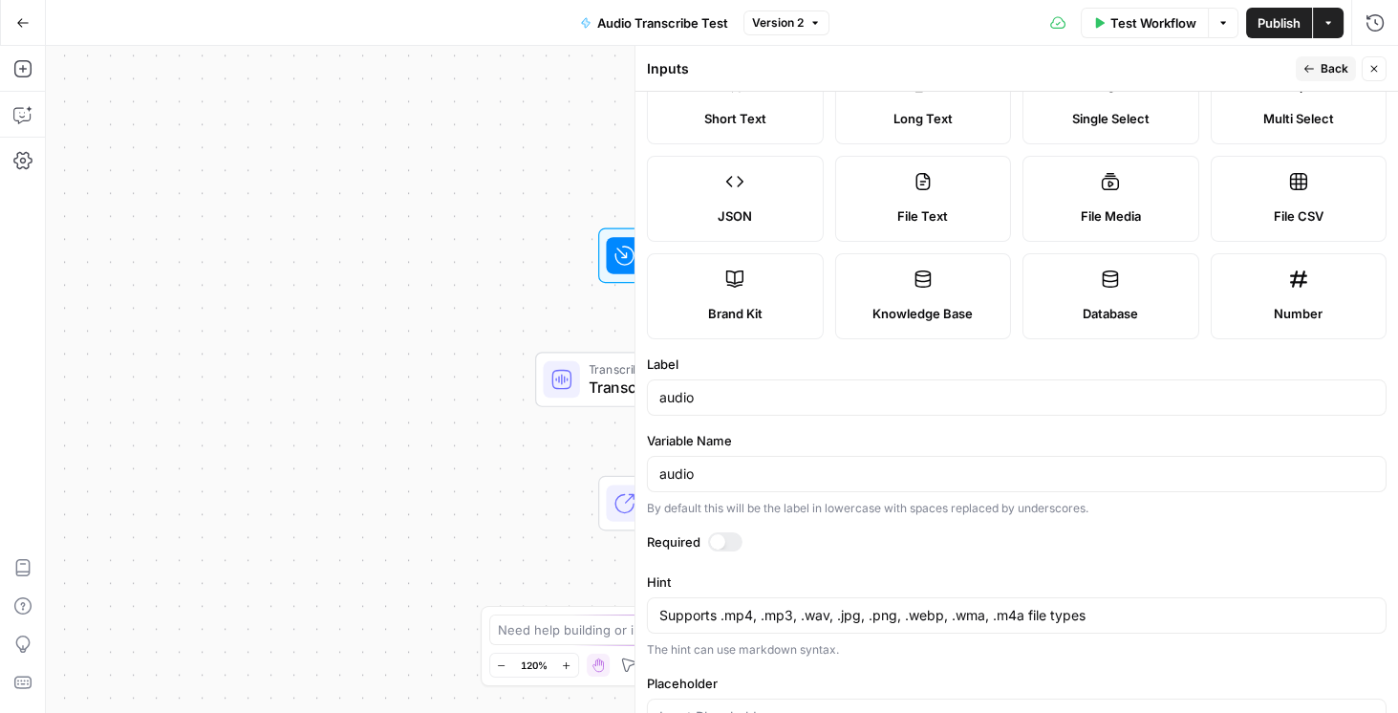
scroll to position [125, 0]
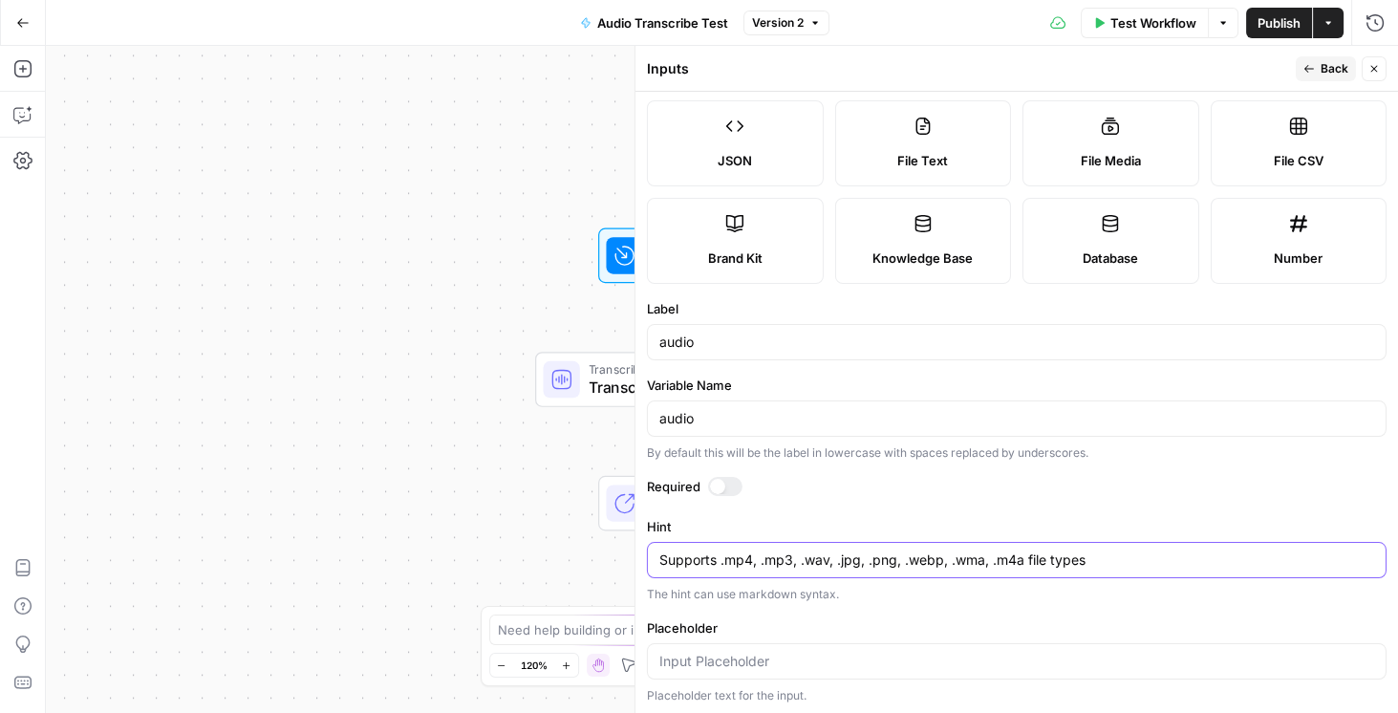
drag, startPoint x: 1101, startPoint y: 562, endPoint x: 650, endPoint y: 527, distance: 452.3
click at [650, 527] on div "Hint Supports .mp4, .mp3, .wav, .jpg, .png, .webp, .wma, .m4a file types Suppor…" at bounding box center [1017, 560] width 740 height 86
click at [901, 512] on form "Input type Short Text Long Text Single Select Multi Select JSON File Text File …" at bounding box center [1016, 402] width 763 height 621
click at [1381, 76] on button "Close" at bounding box center [1374, 68] width 25 height 25
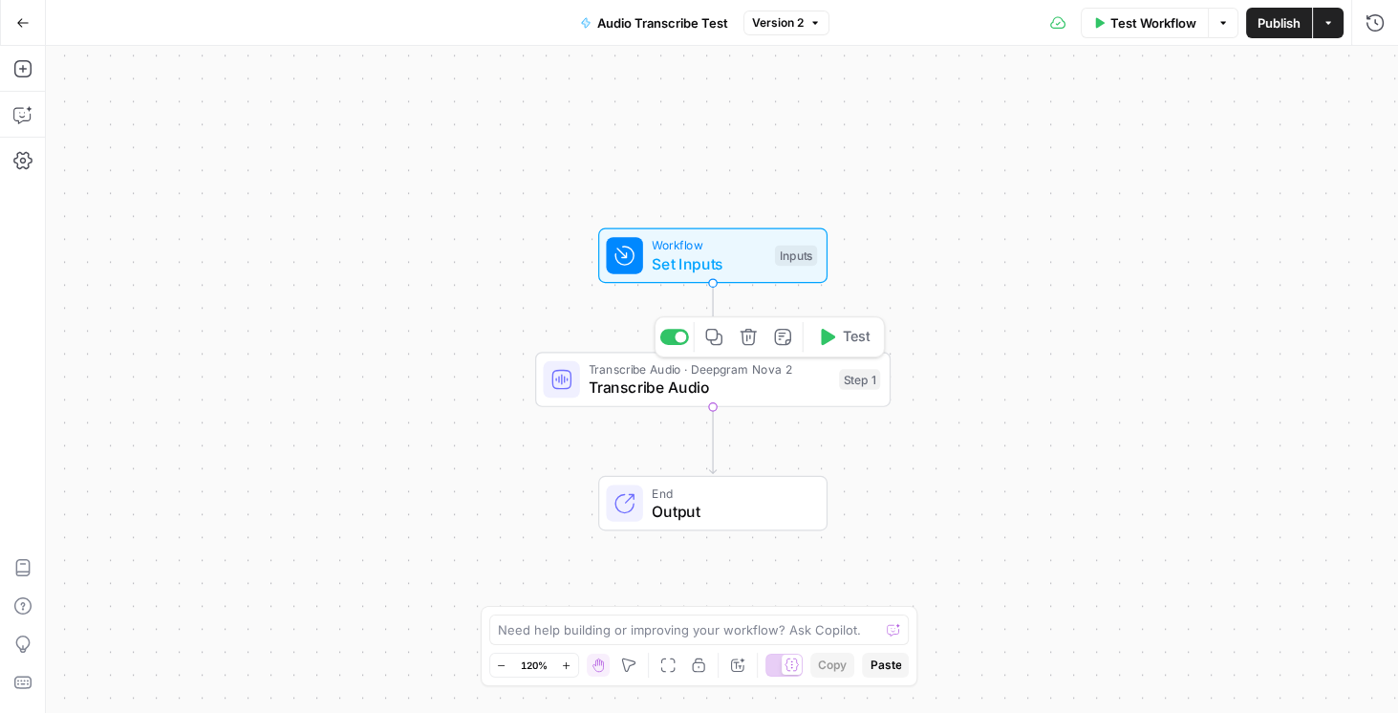
click at [710, 381] on span "Transcribe Audio" at bounding box center [709, 387] width 241 height 23
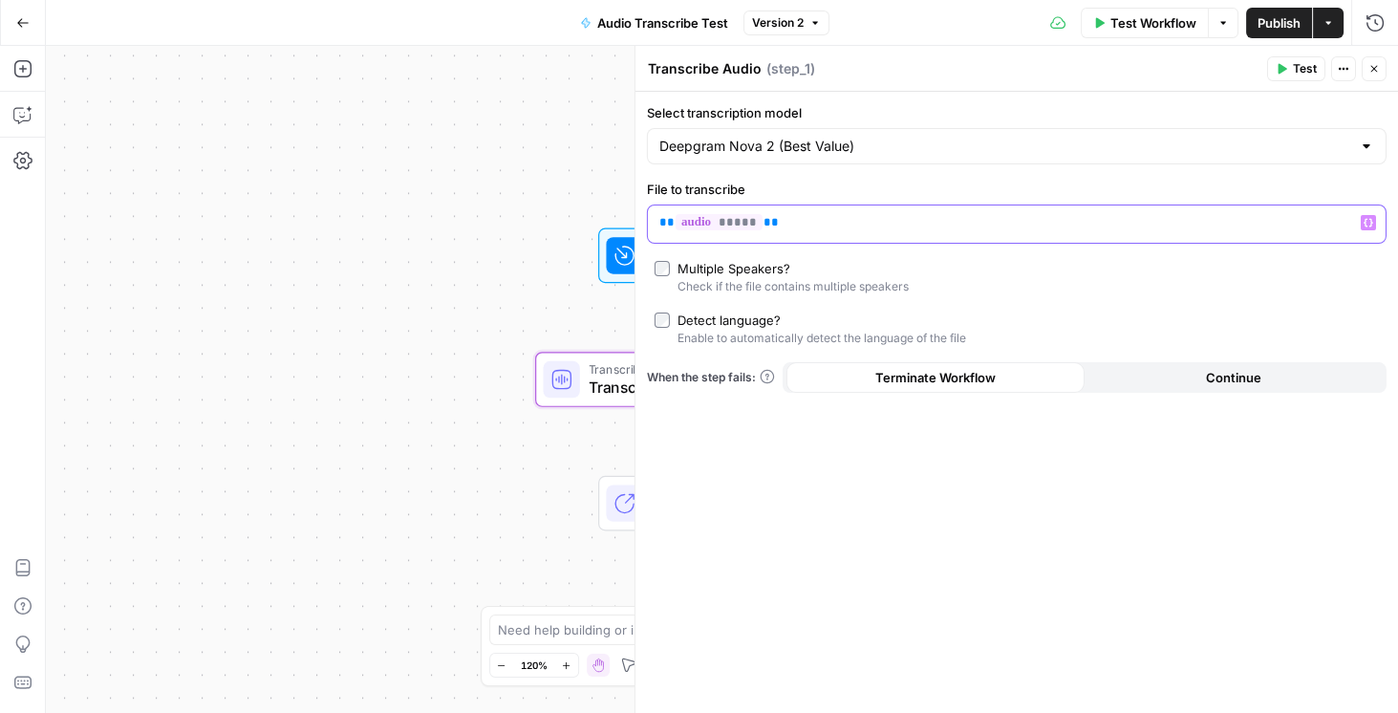
drag, startPoint x: 763, startPoint y: 219, endPoint x: 659, endPoint y: 216, distance: 103.2
click at [659, 216] on p "** ***** **" at bounding box center [1001, 222] width 684 height 19
drag, startPoint x: 470, startPoint y: 446, endPoint x: 207, endPoint y: 395, distance: 267.8
click at [207, 395] on div "Workflow Set Inputs Inputs Transcribe Audio · Deepgram Nova 2 Transcribe Audio …" at bounding box center [722, 379] width 1352 height 667
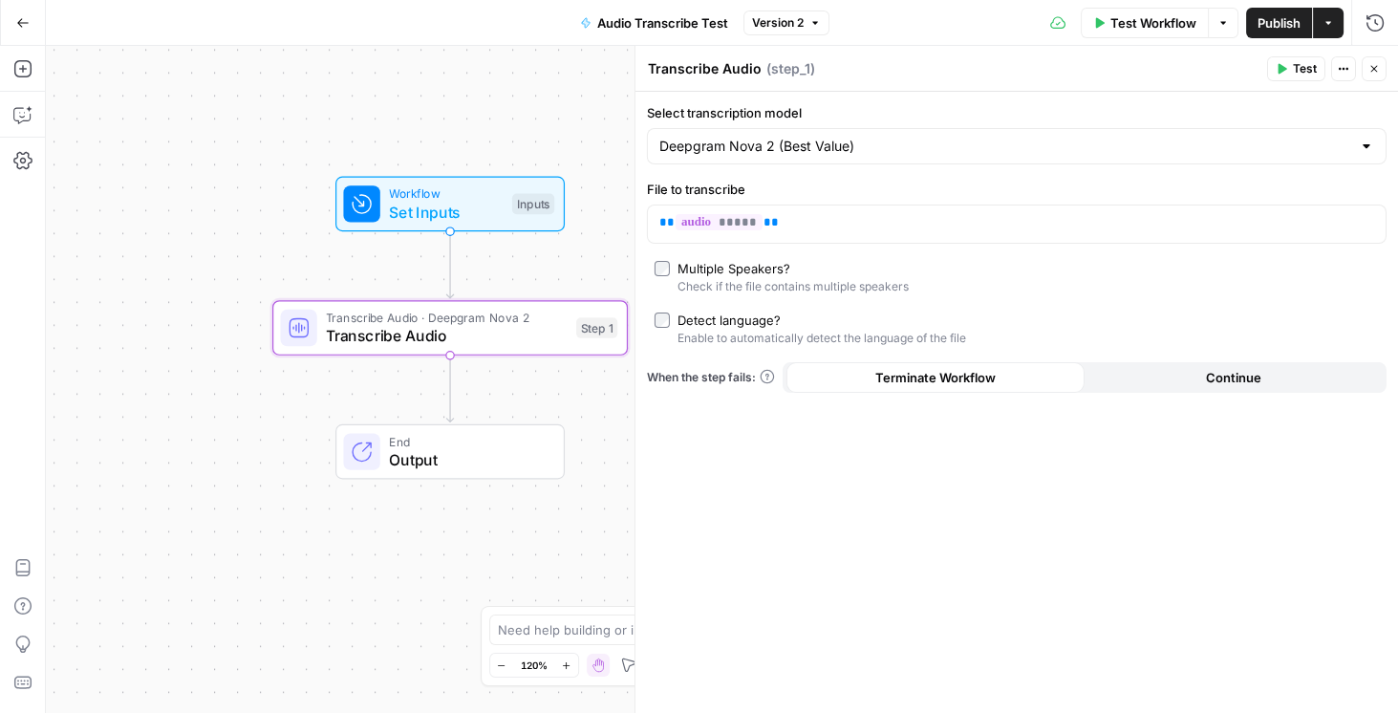
click at [416, 461] on span "Output" at bounding box center [467, 459] width 156 height 23
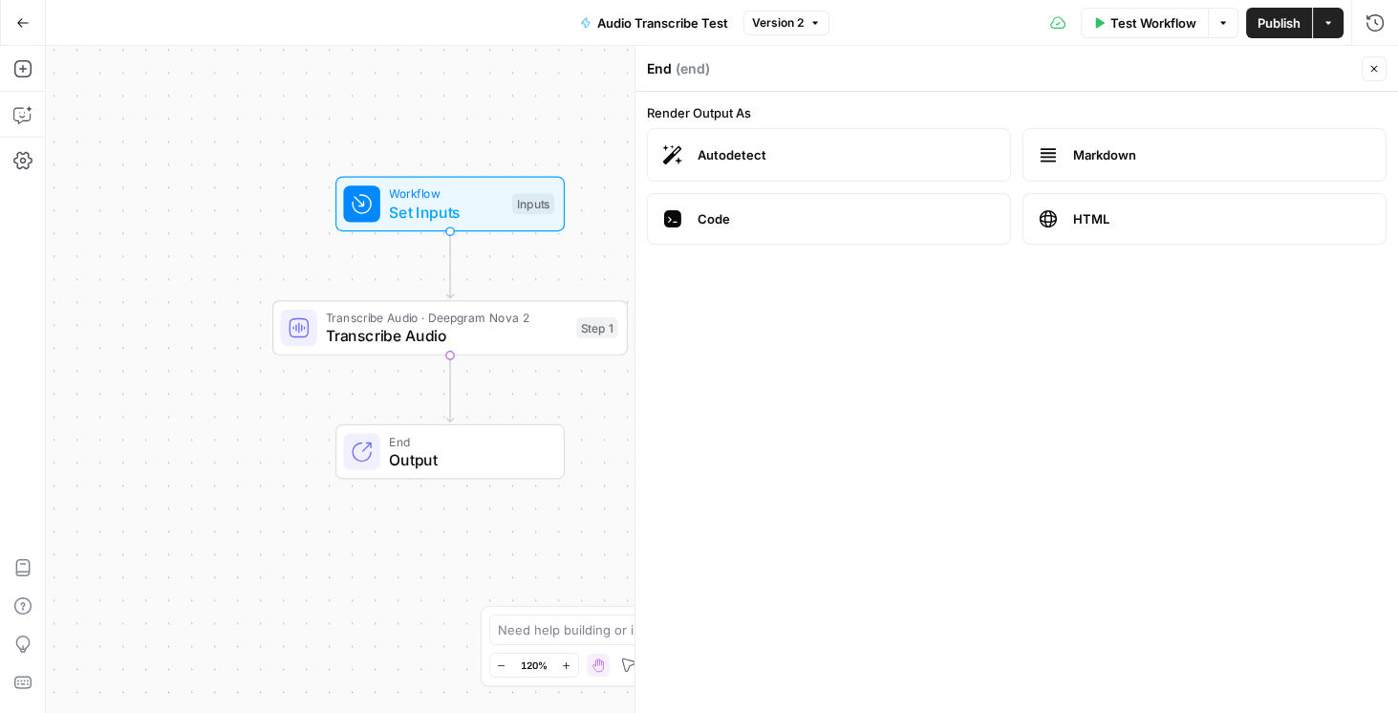
click at [1380, 74] on button "Close" at bounding box center [1374, 68] width 25 height 25
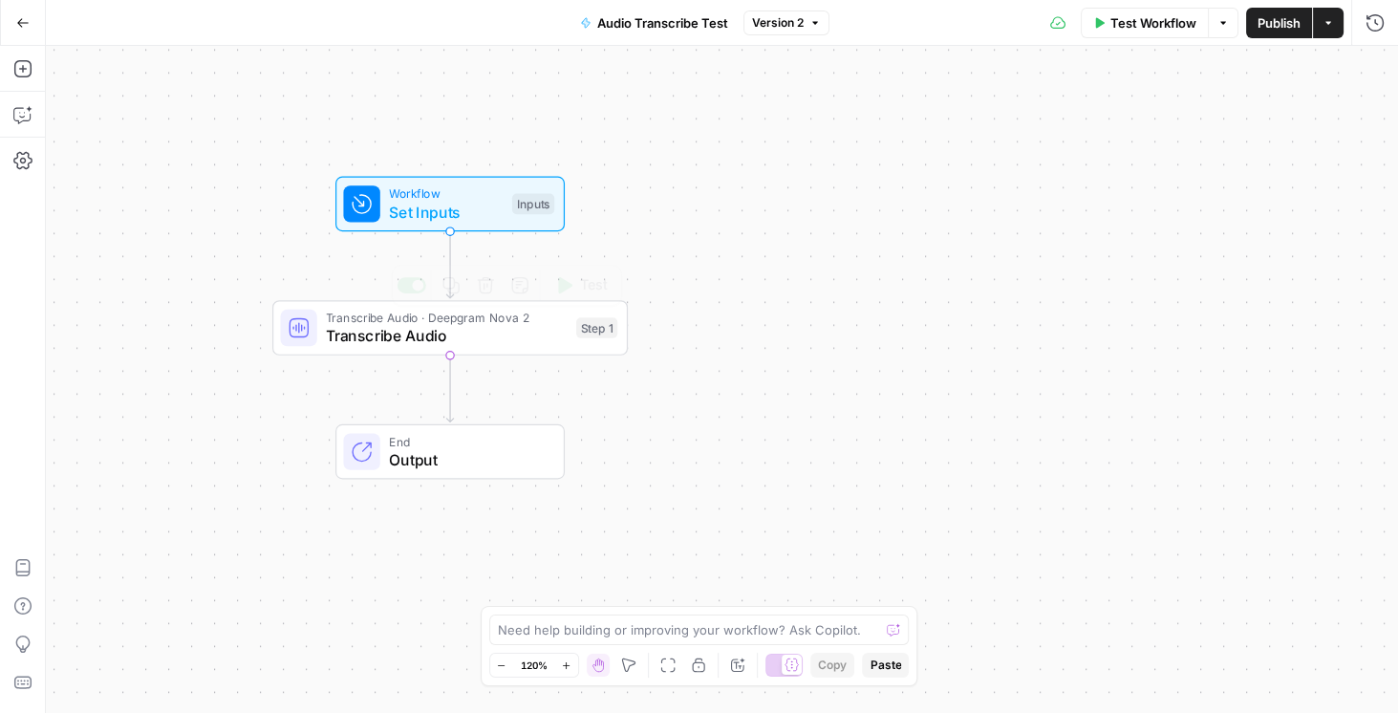
click at [377, 341] on span "Transcribe Audio" at bounding box center [446, 335] width 241 height 23
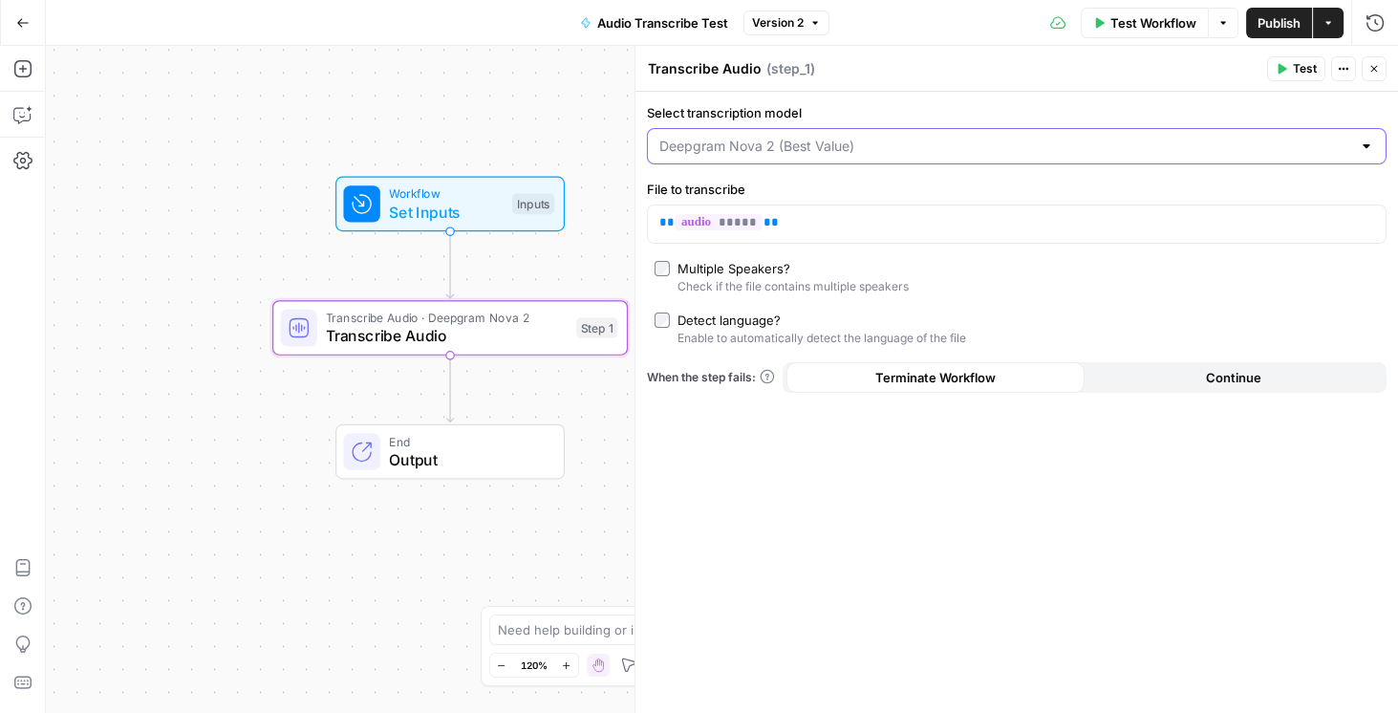
click at [1309, 141] on input "Select transcription model" at bounding box center [1005, 146] width 692 height 19
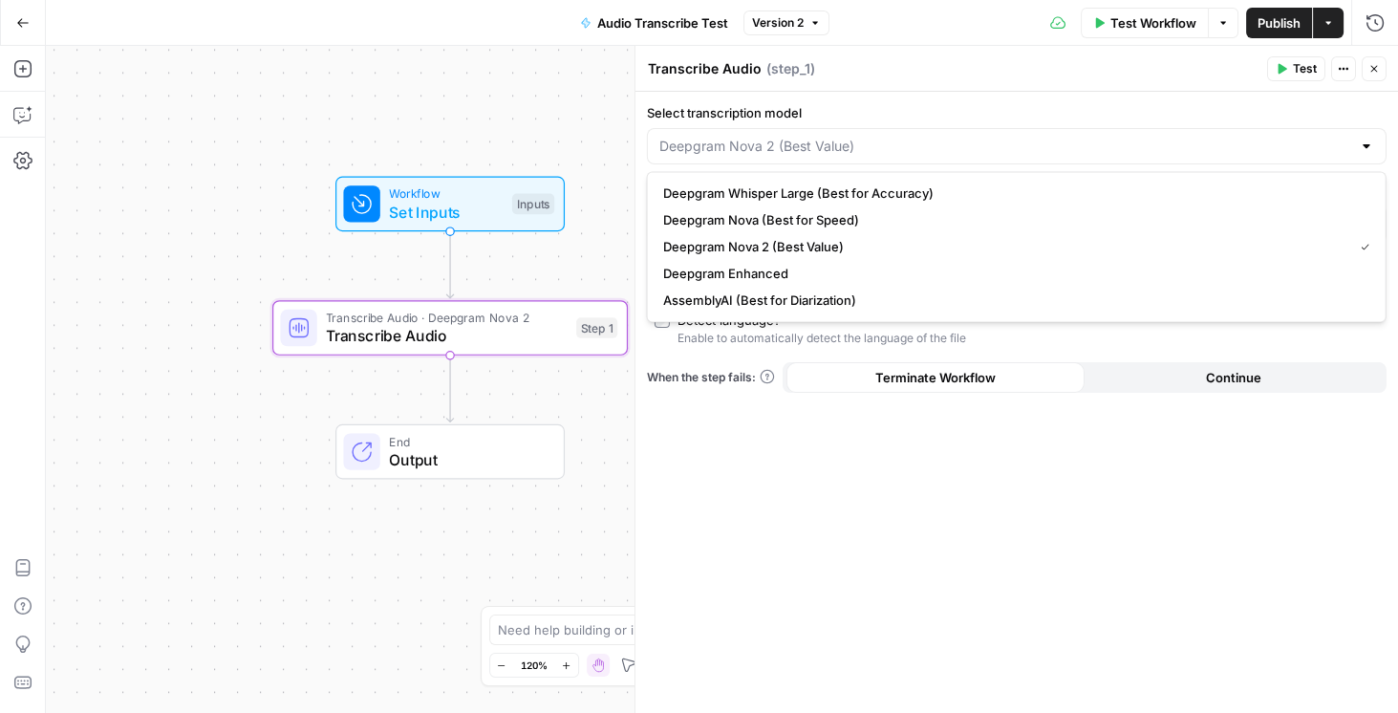
type input "Deepgram Nova 2 (Best Value)"
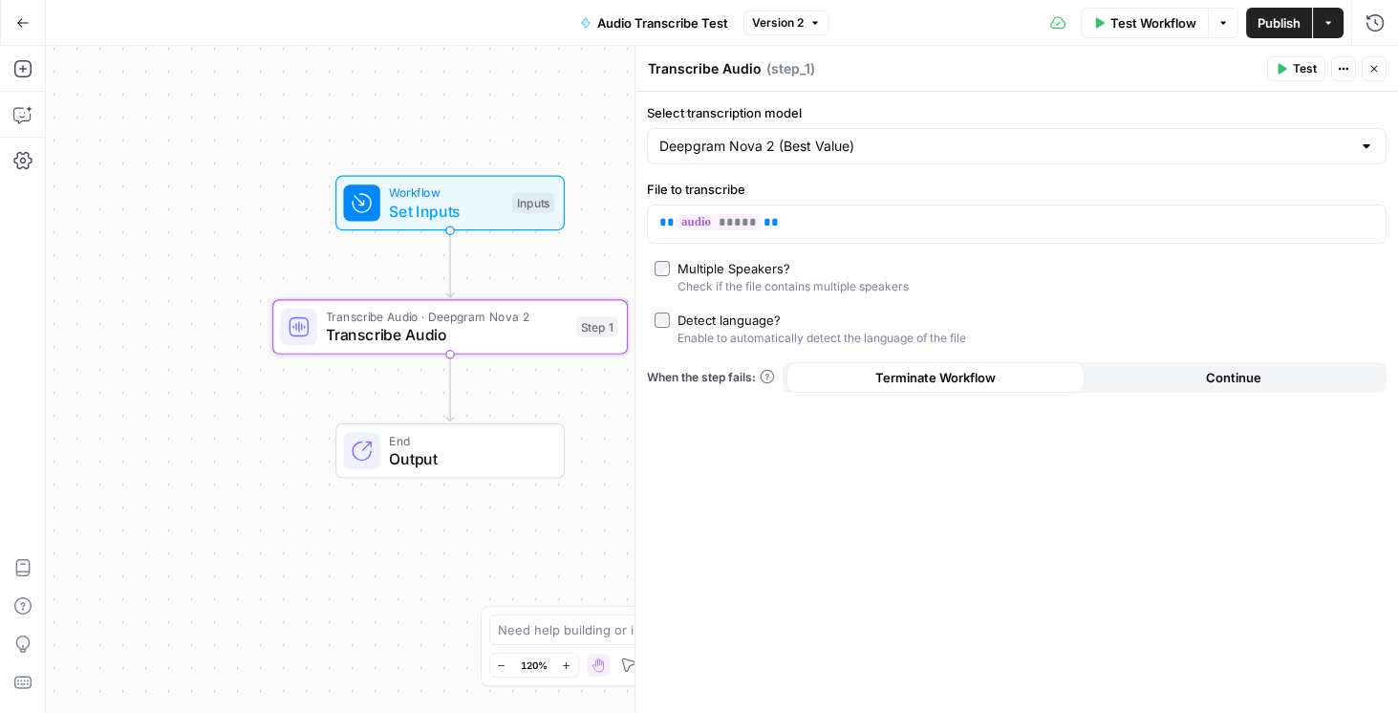
click at [116, 136] on div "Workflow Set Inputs Inputs Transcribe Audio · Deepgram Nova 2 Transcribe Audio …" at bounding box center [722, 379] width 1352 height 667
click at [1376, 76] on button "Close" at bounding box center [1374, 68] width 25 height 25
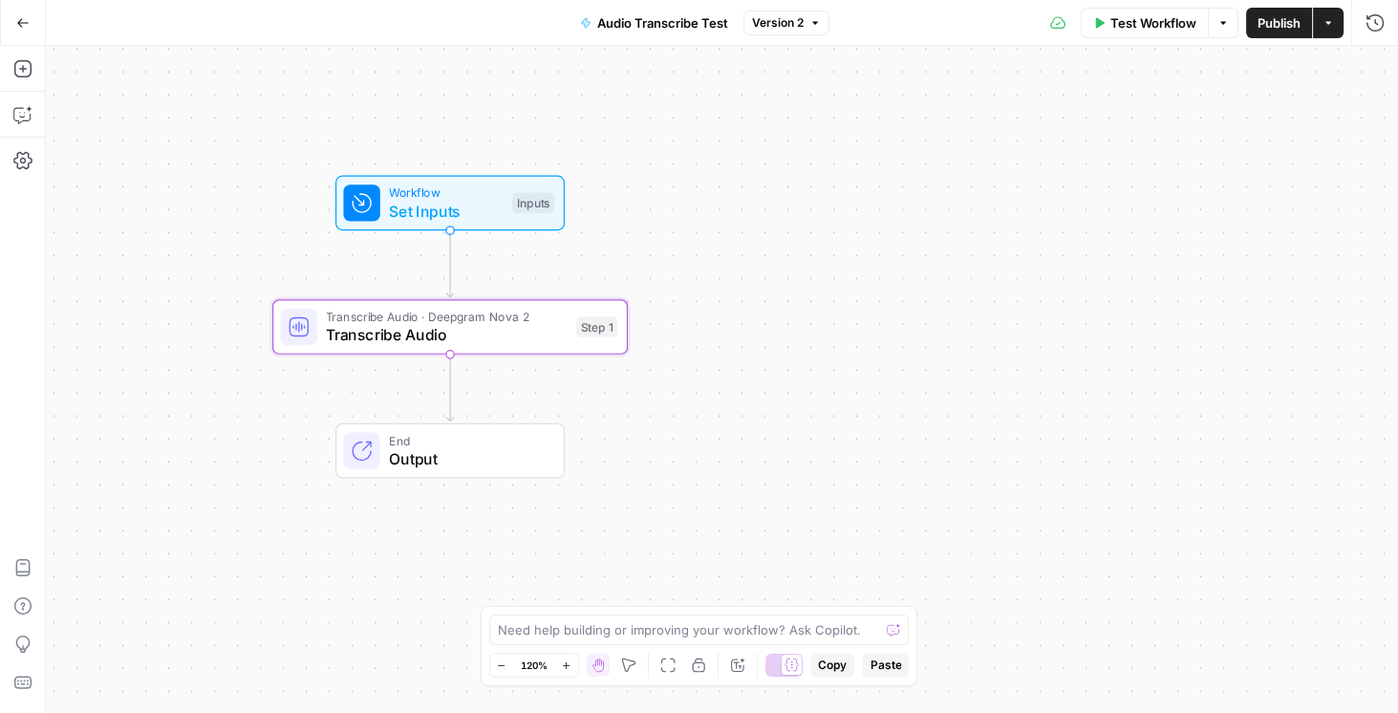
click at [1258, 27] on span "Publish" at bounding box center [1279, 22] width 43 height 19
